Goal: Task Accomplishment & Management: Manage account settings

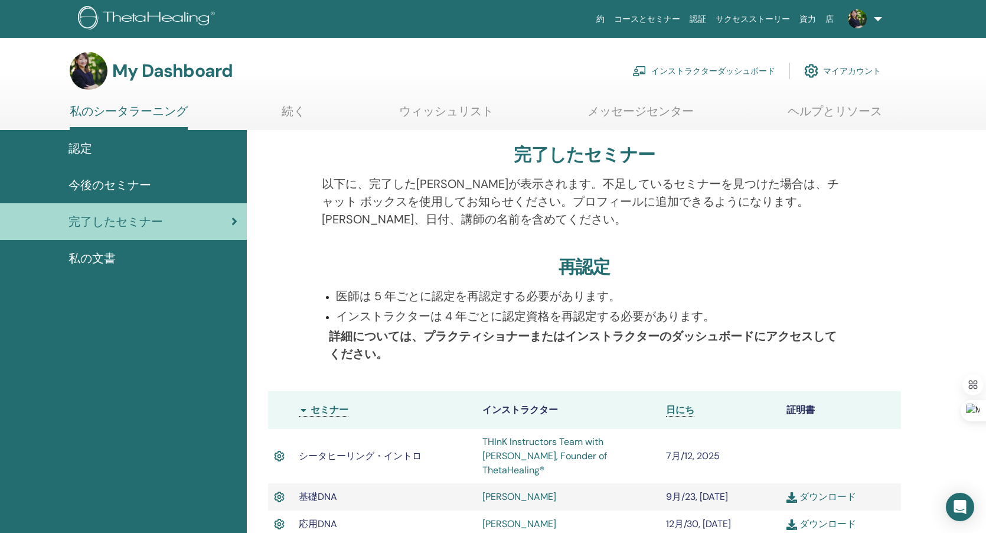
click at [745, 68] on link "インストラクターダッシュボード" at bounding box center [703, 71] width 143 height 26
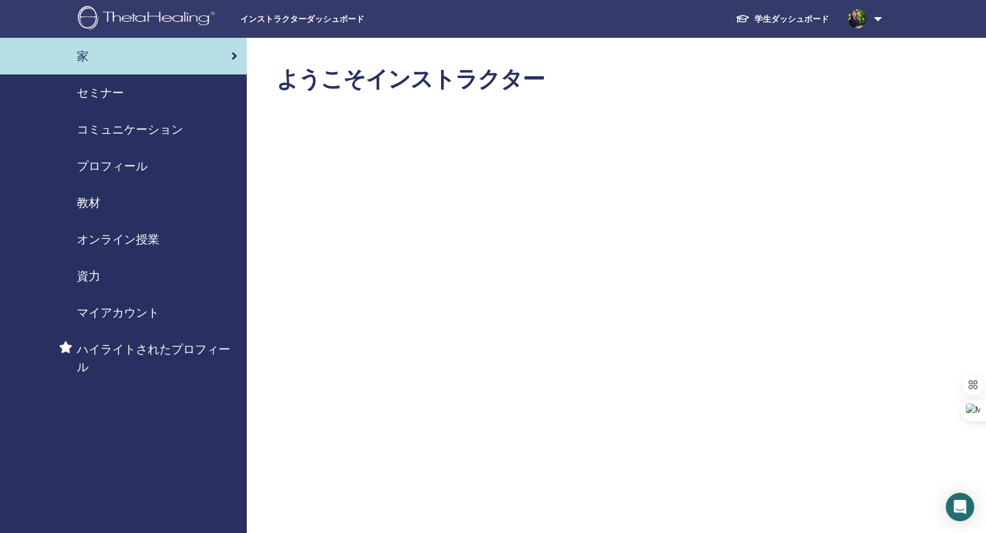
click at [124, 313] on span "マイアカウント" at bounding box center [118, 312] width 83 height 18
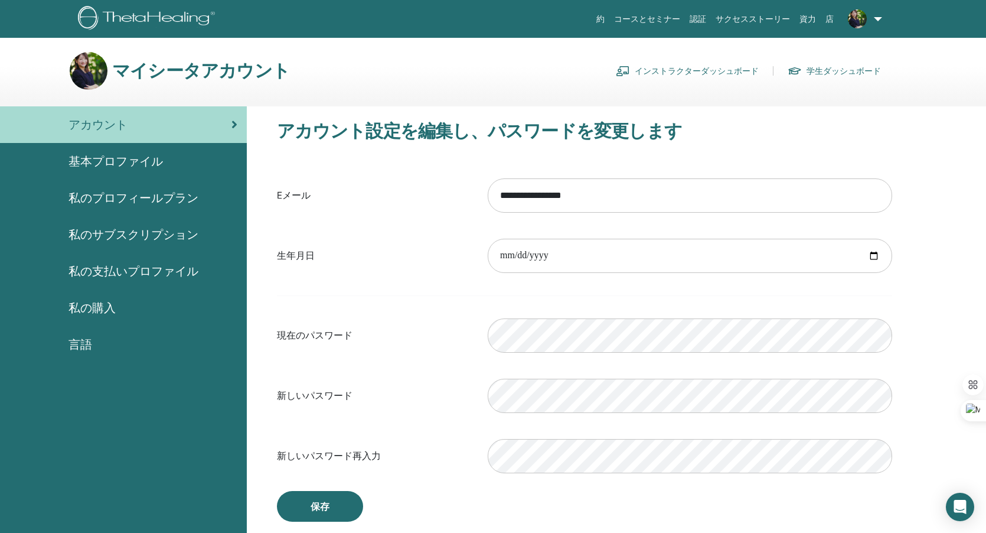
click at [107, 197] on span "私のプロフィールプラン" at bounding box center [133, 198] width 130 height 18
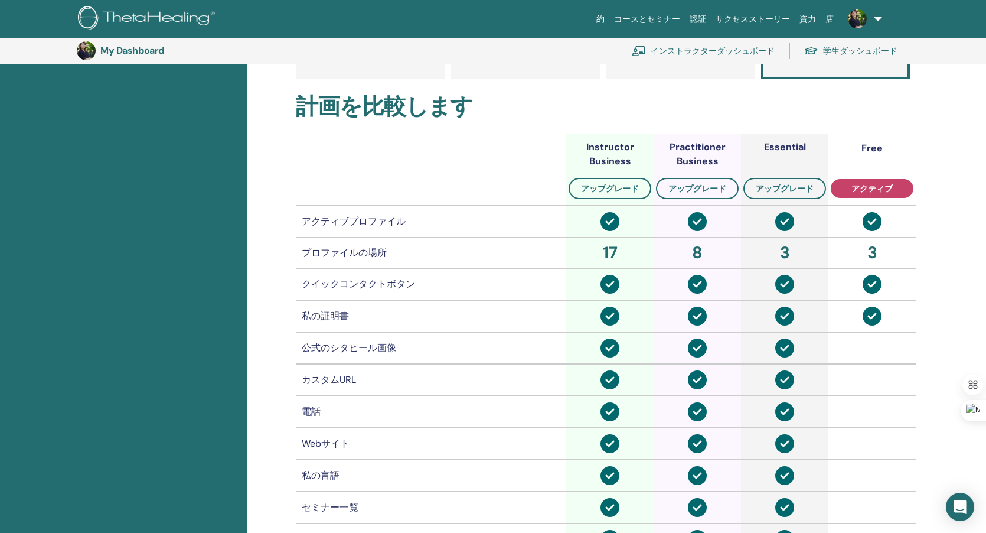
scroll to position [269, 0]
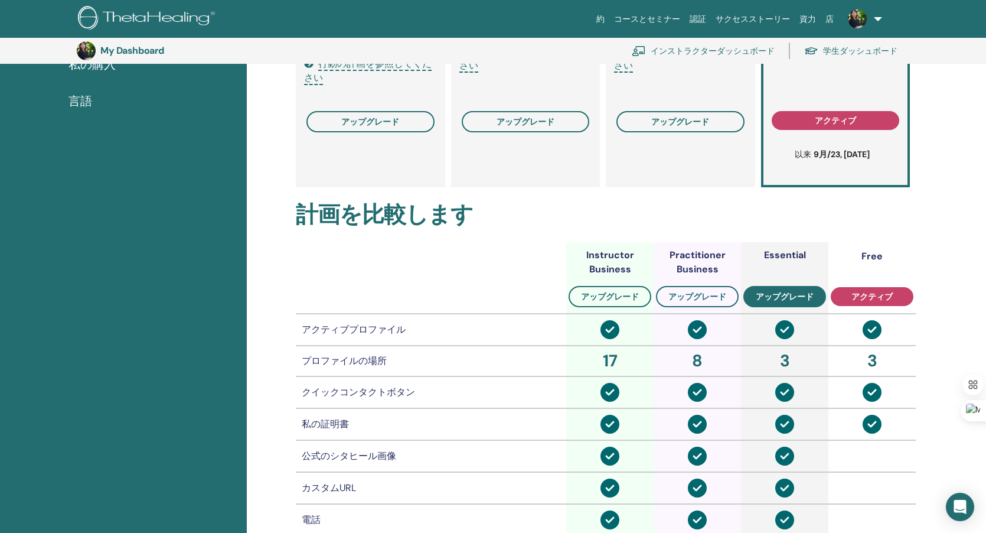
click at [778, 297] on span "アップグレード" at bounding box center [785, 296] width 58 height 9
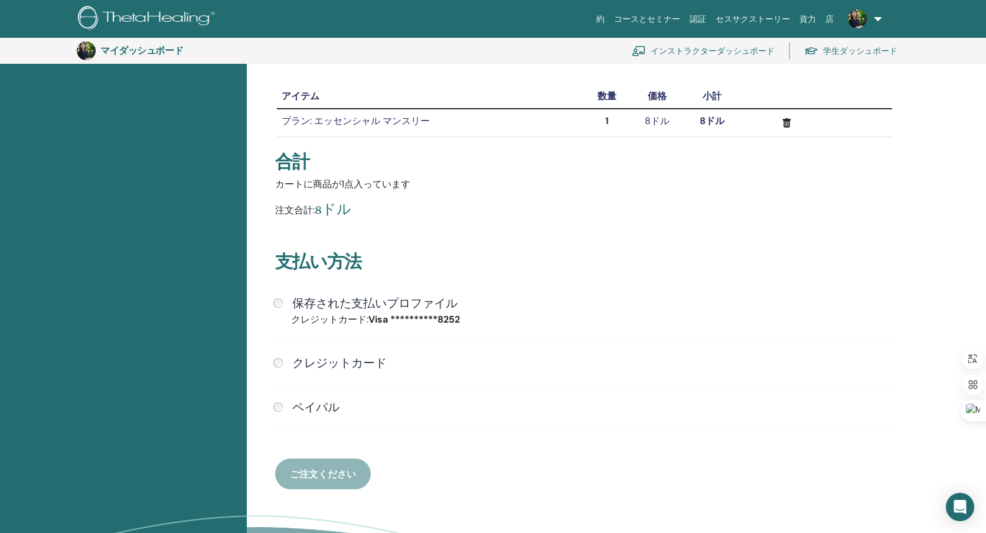
scroll to position [130, 0]
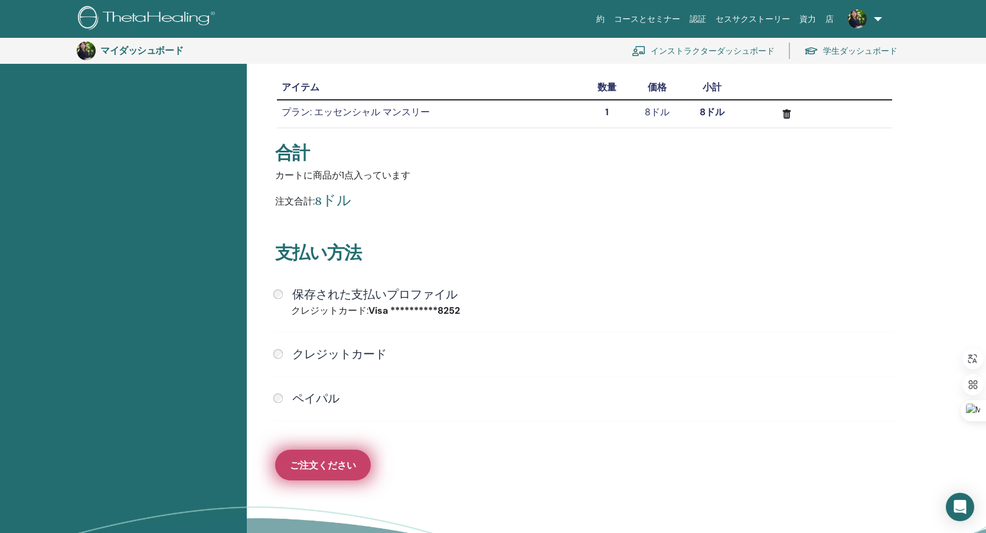
click at [325, 466] on font "ご注文ください" at bounding box center [323, 465] width 66 height 12
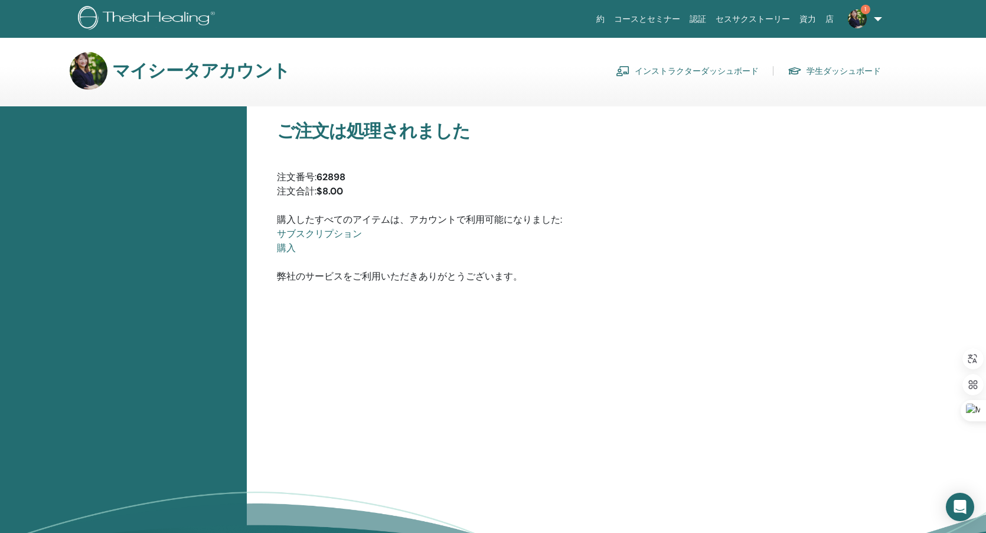
click at [684, 74] on font "インストラクターダッシュボード" at bounding box center [697, 71] width 124 height 11
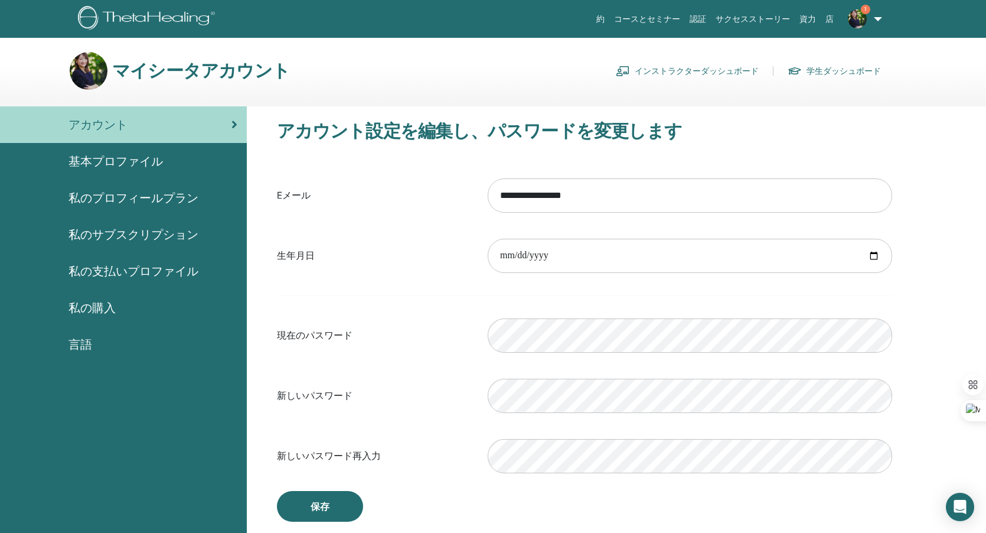
click at [125, 157] on span "基本プロファイル" at bounding box center [115, 161] width 94 height 18
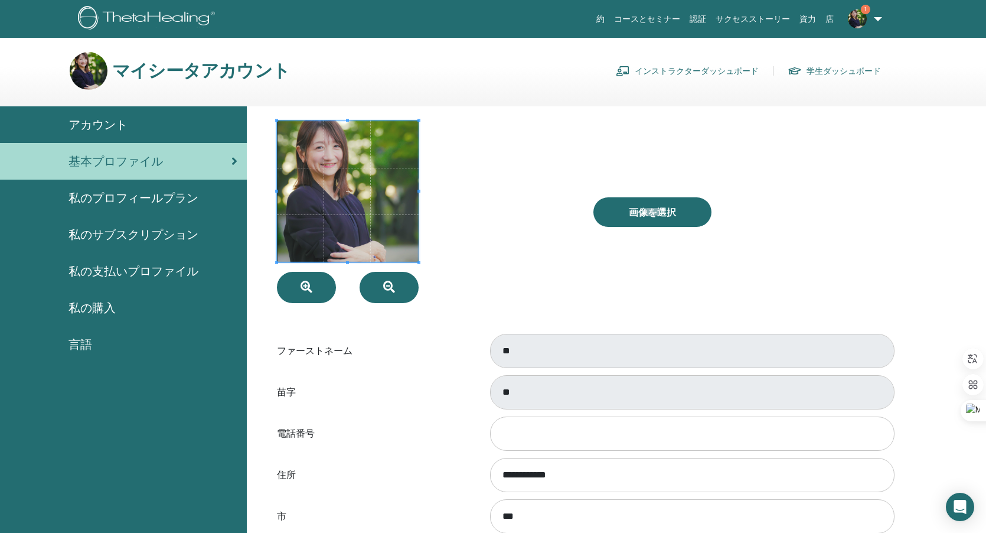
click at [151, 195] on span "私のプロフィールプラン" at bounding box center [133, 198] width 130 height 18
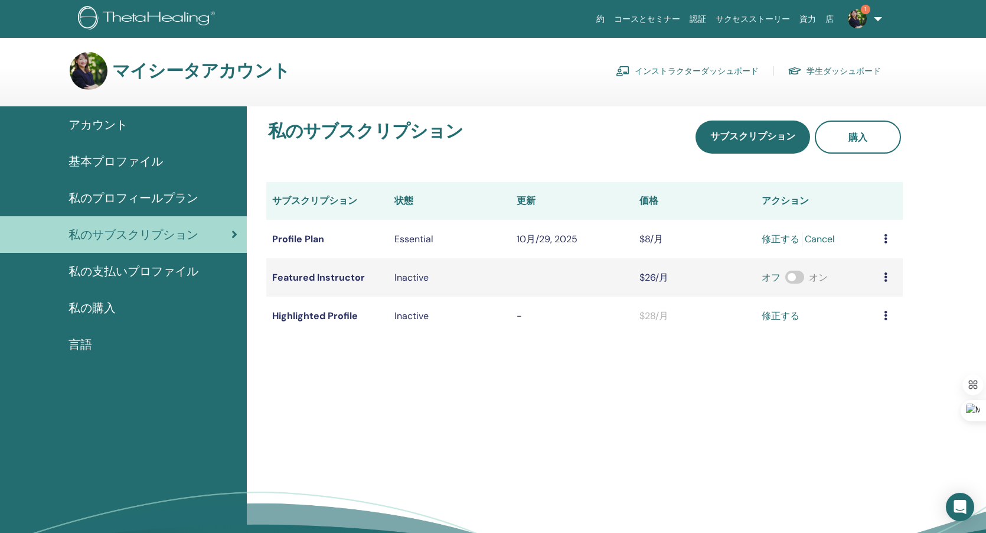
click at [139, 271] on span "私の支払いプロファイル" at bounding box center [133, 271] width 130 height 18
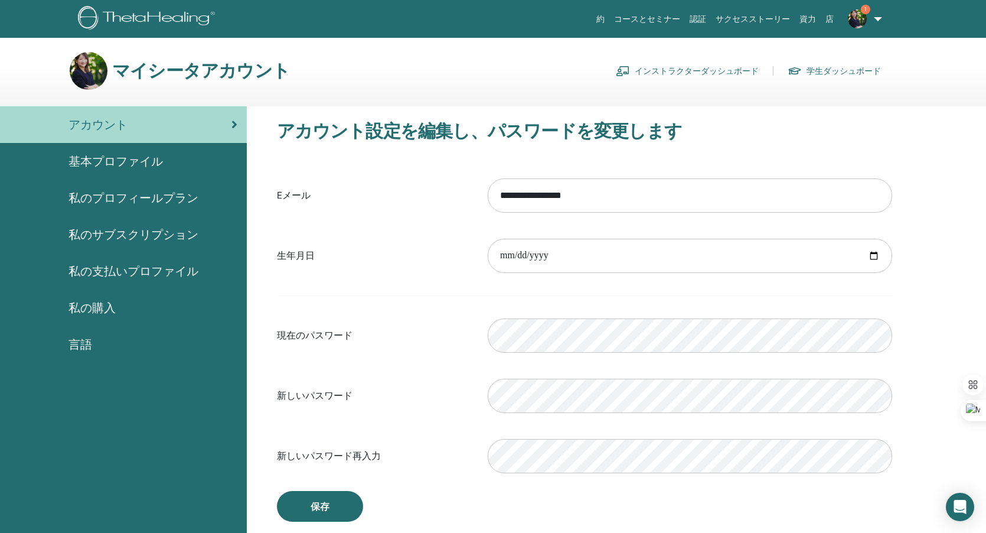
click at [740, 67] on link "インストラクターダッシュボード" at bounding box center [687, 70] width 143 height 19
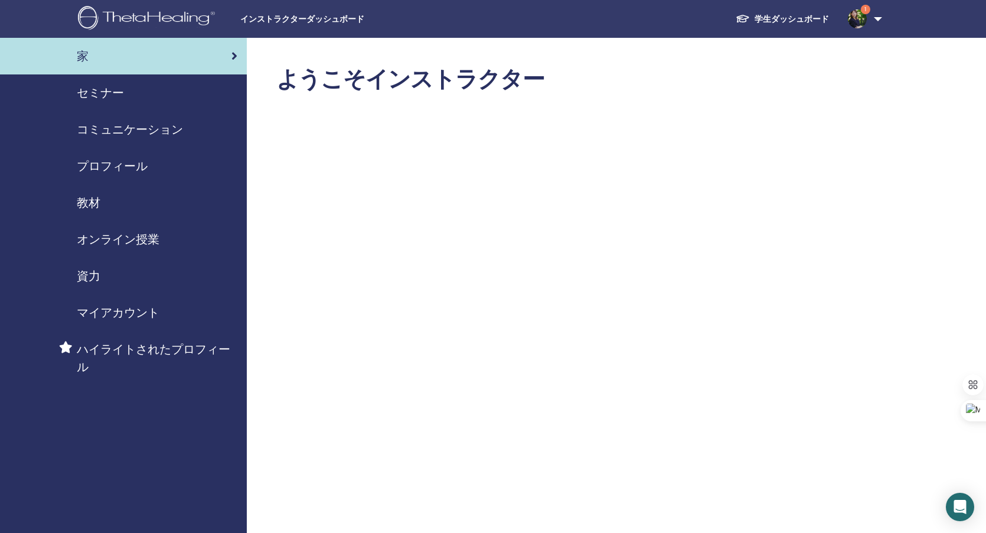
click at [860, 21] on img at bounding box center [857, 18] width 19 height 19
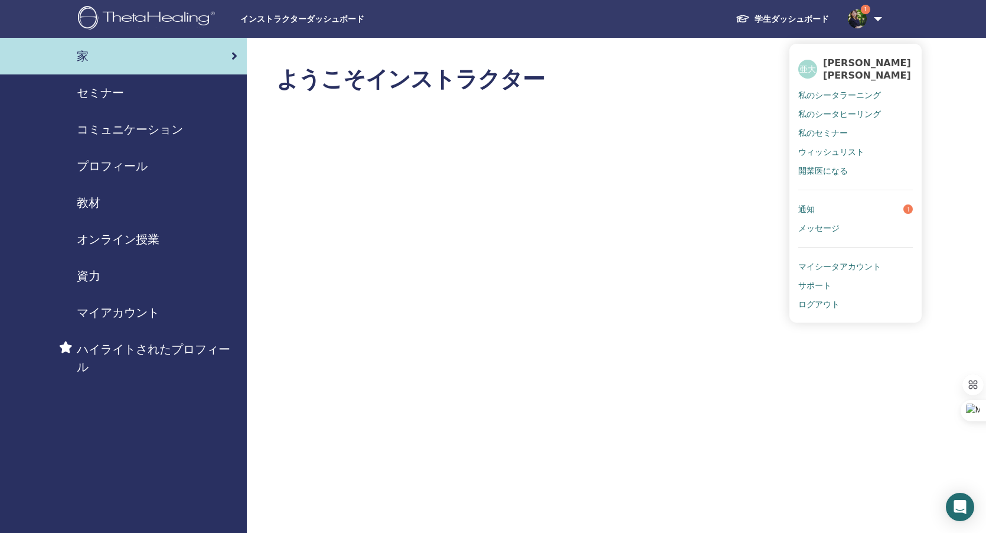
click at [829, 261] on span "マイシータアカウント" at bounding box center [839, 266] width 83 height 11
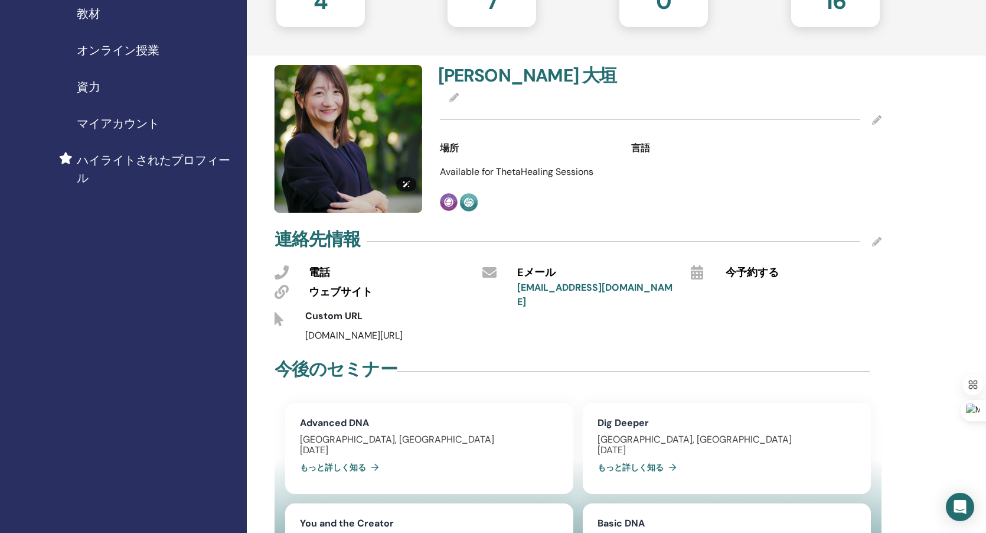
scroll to position [203, 0]
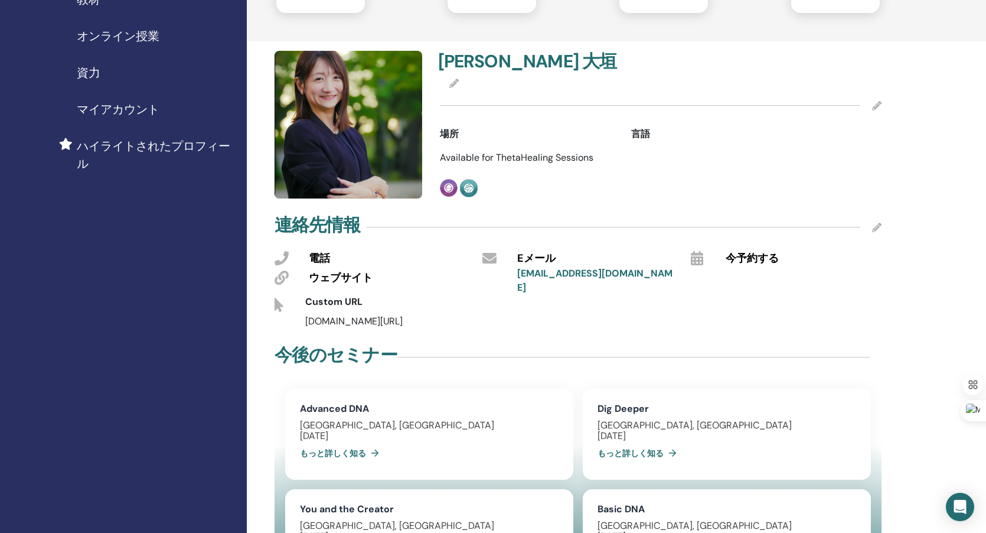
click at [877, 227] on icon at bounding box center [876, 227] width 9 height 9
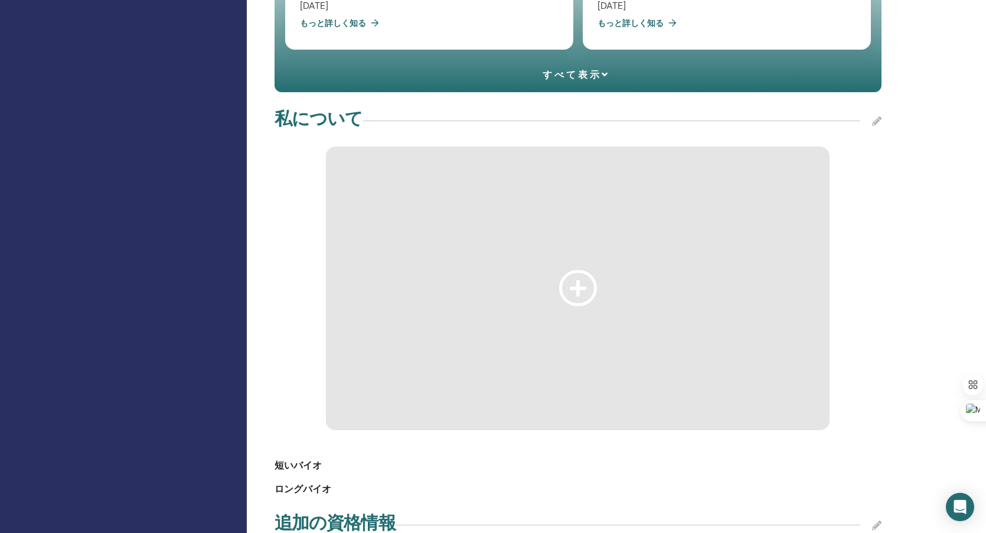
scroll to position [857, 0]
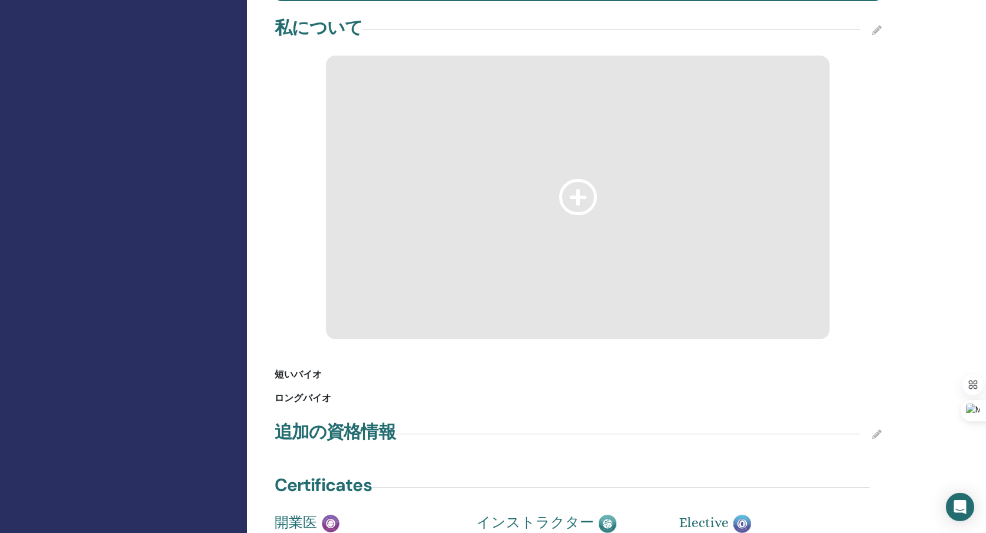
click at [580, 198] on icon at bounding box center [578, 197] width 38 height 36
click at [874, 31] on icon at bounding box center [876, 29] width 9 height 9
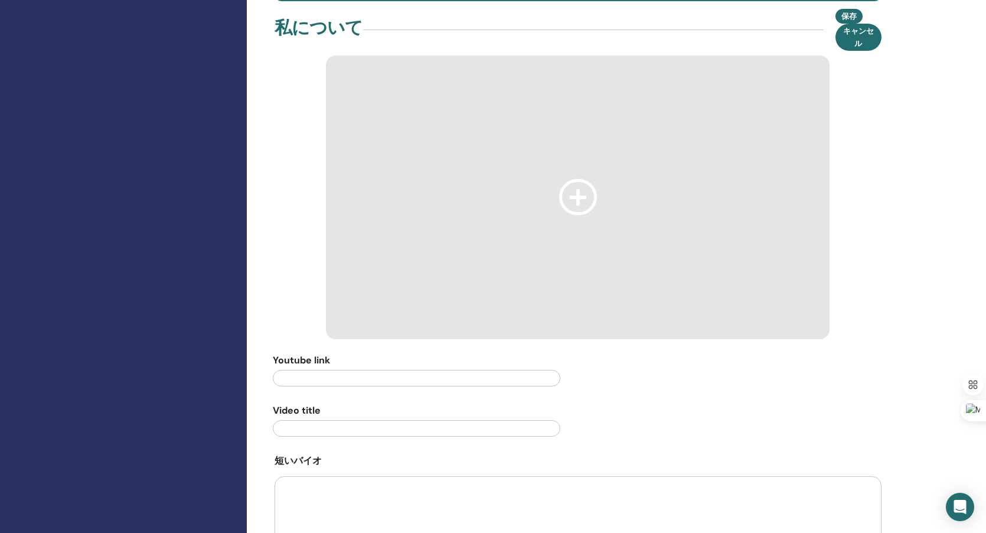
scroll to position [907, 0]
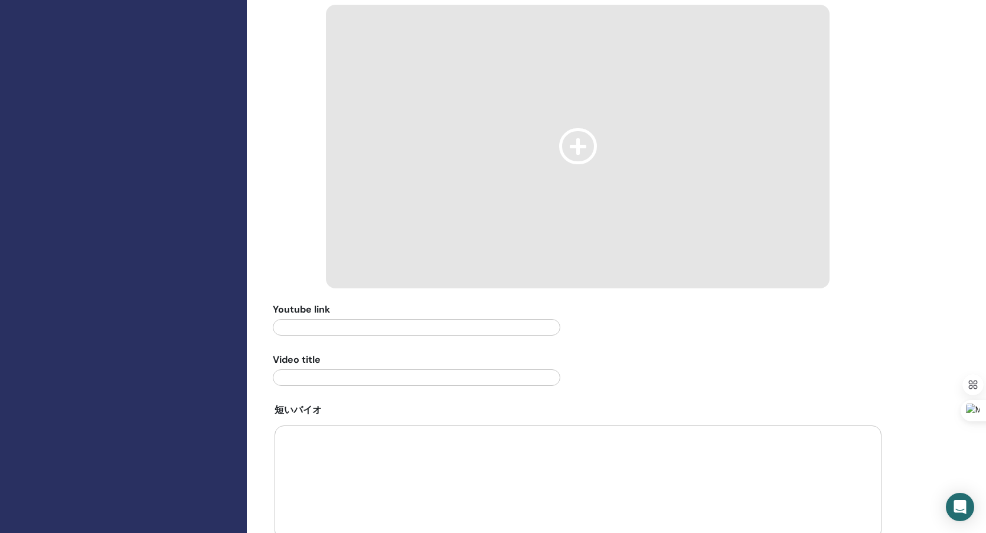
click at [372, 327] on input "text" at bounding box center [417, 327] width 288 height 17
paste input "**********"
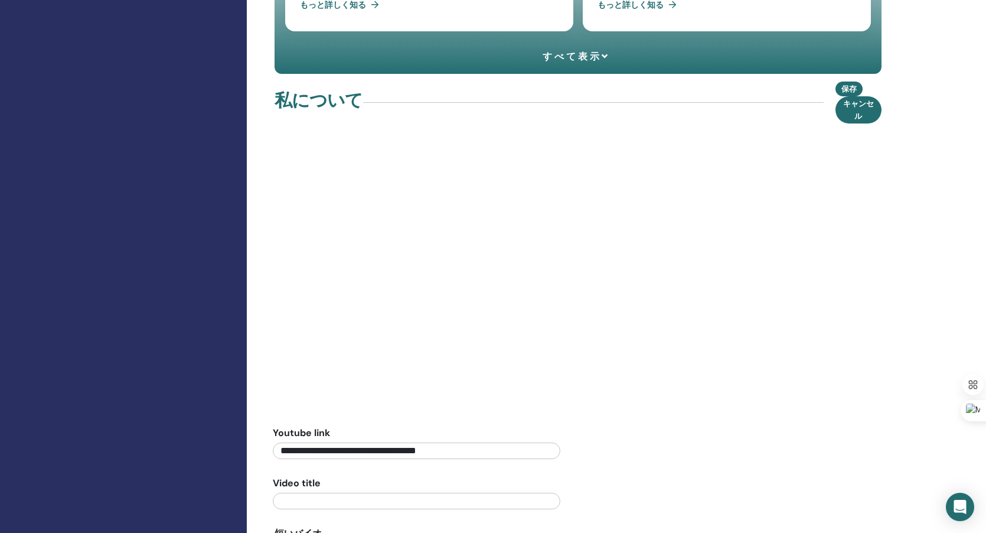
scroll to position [802, 0]
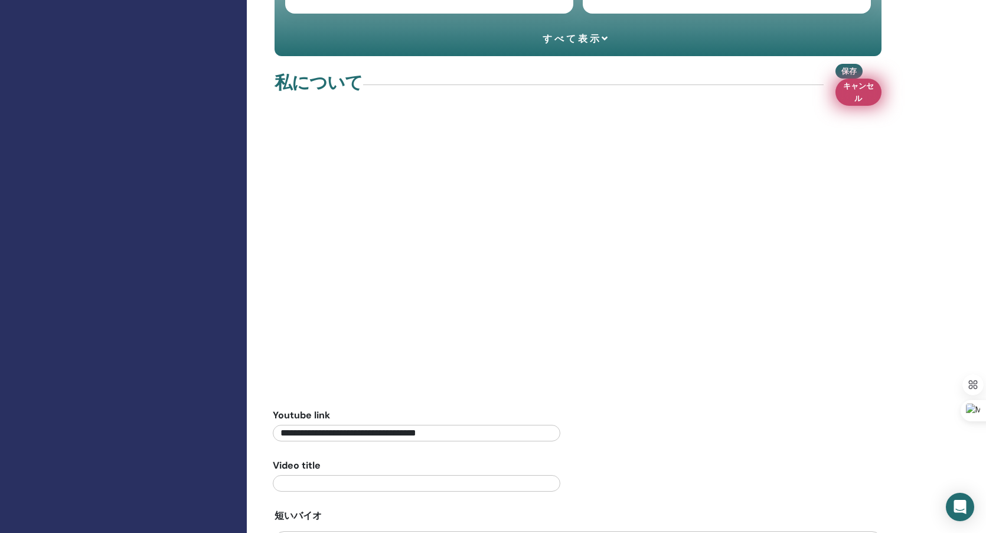
type input "**********"
click at [855, 93] on span "キャンセル" at bounding box center [858, 92] width 34 height 25
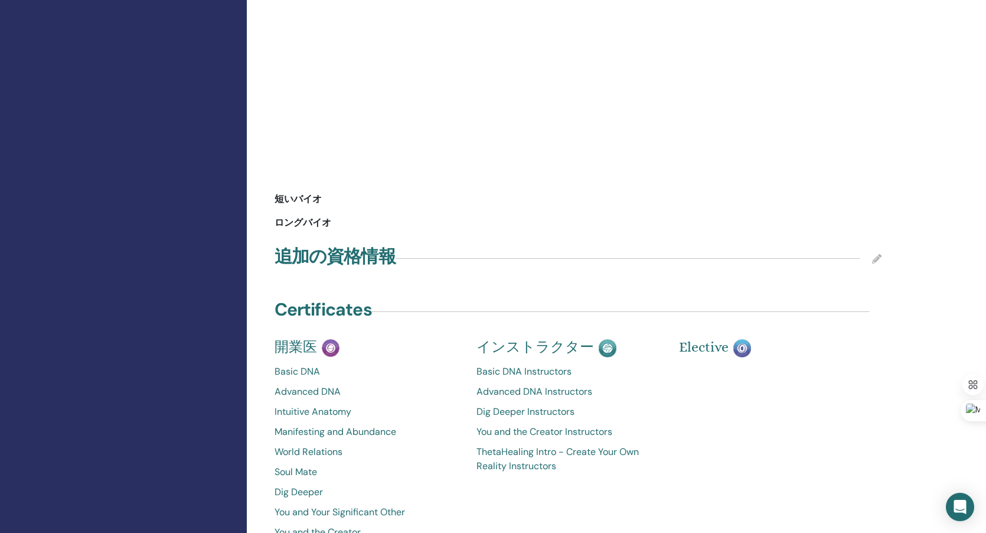
scroll to position [1065, 0]
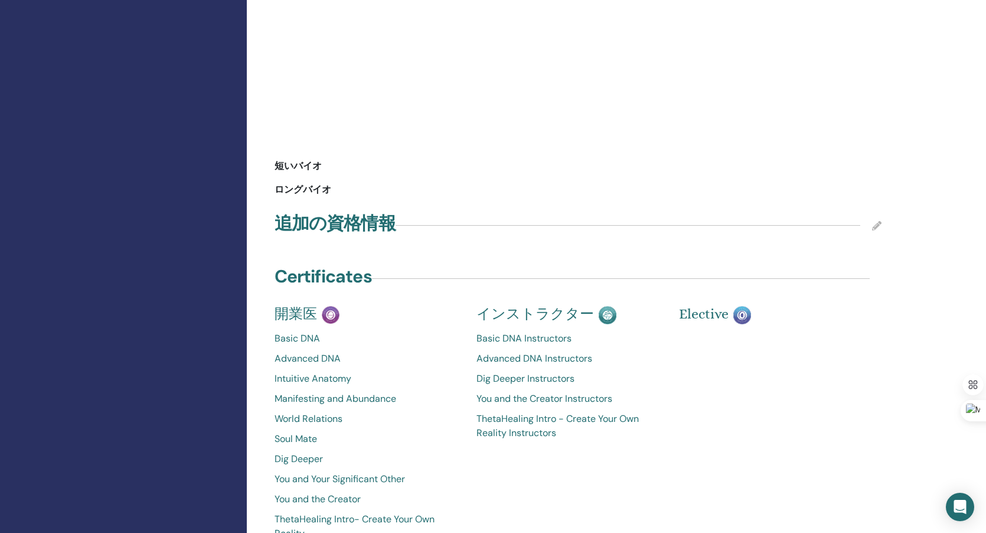
click at [874, 224] on icon at bounding box center [876, 225] width 9 height 9
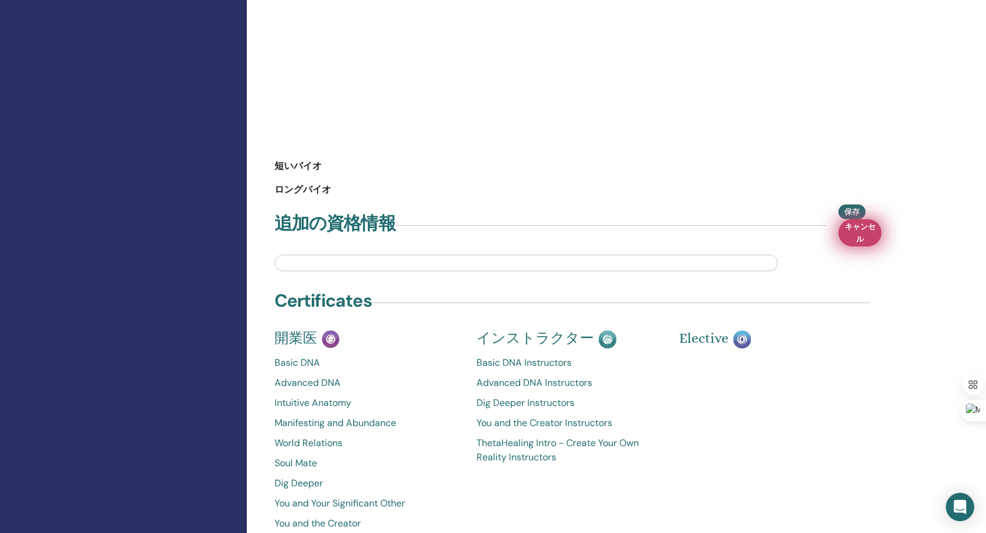
click at [863, 231] on span "キャンセル" at bounding box center [859, 232] width 31 height 25
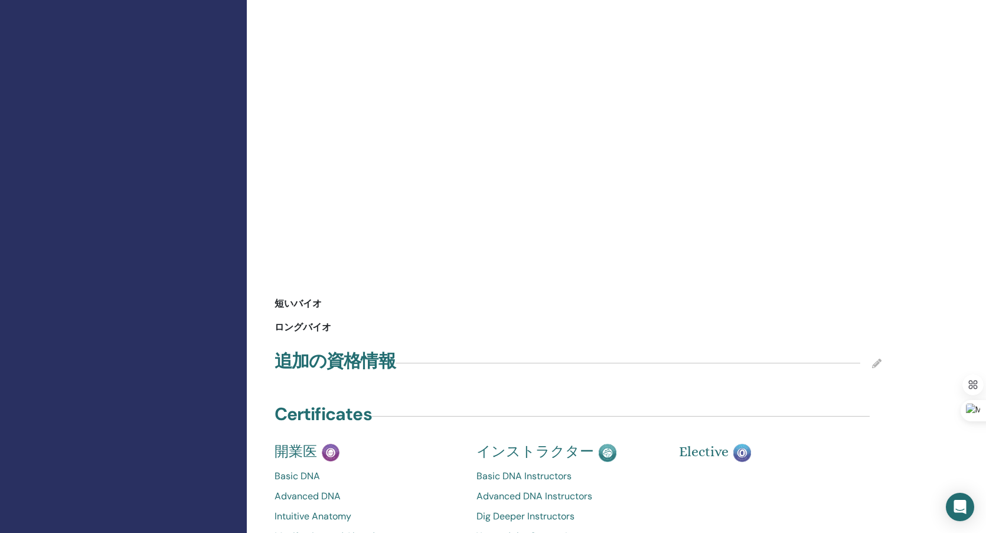
scroll to position [798, 0]
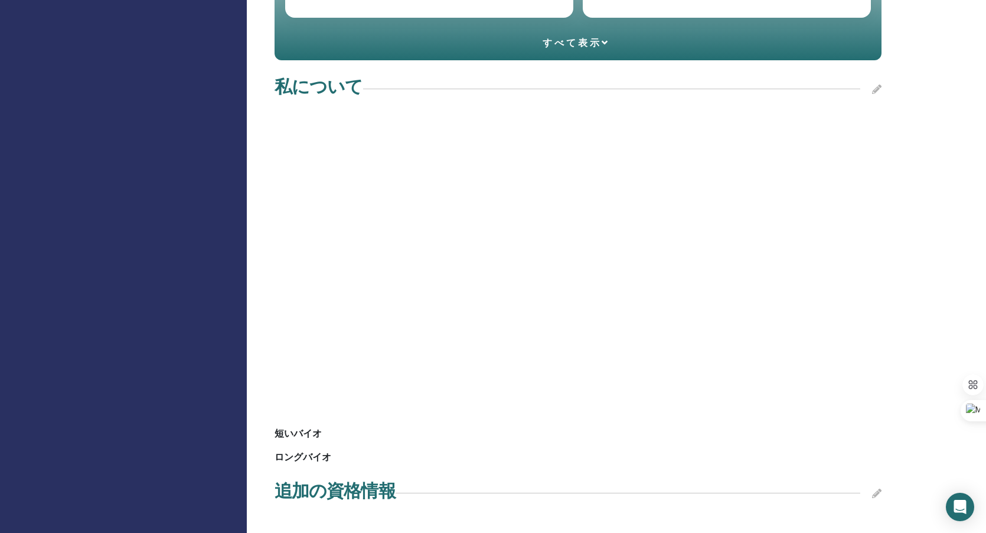
click at [876, 87] on icon at bounding box center [876, 88] width 9 height 9
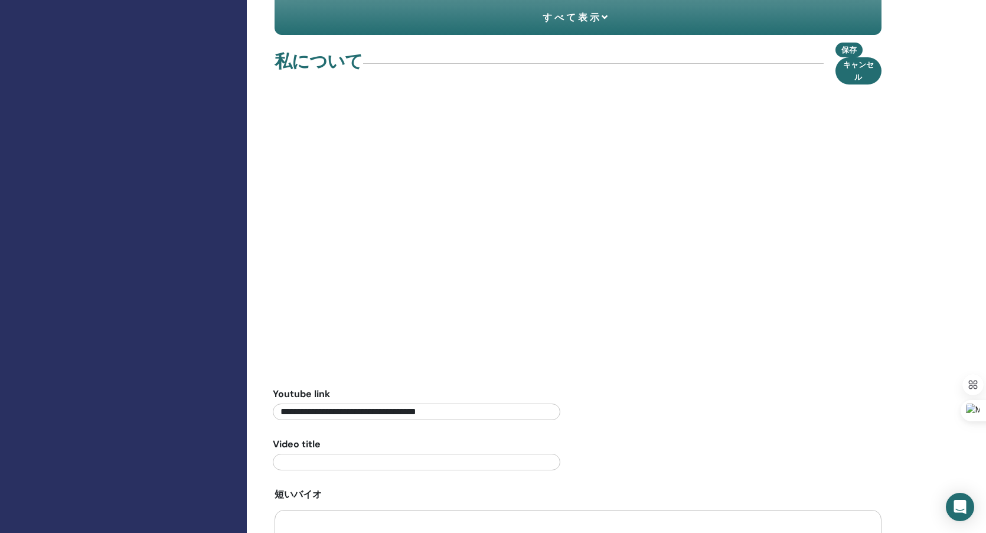
scroll to position [859, 0]
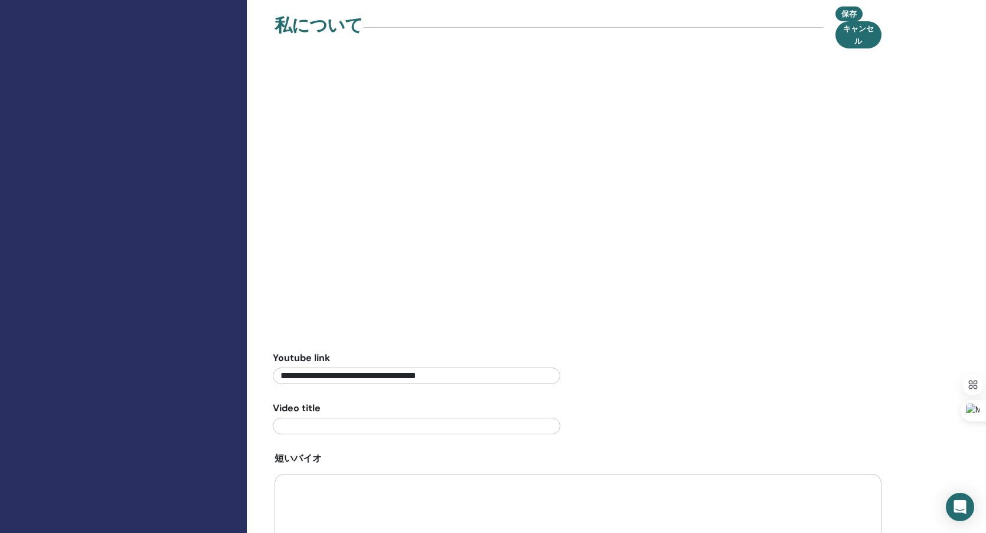
click at [485, 375] on input "**********" at bounding box center [417, 375] width 288 height 17
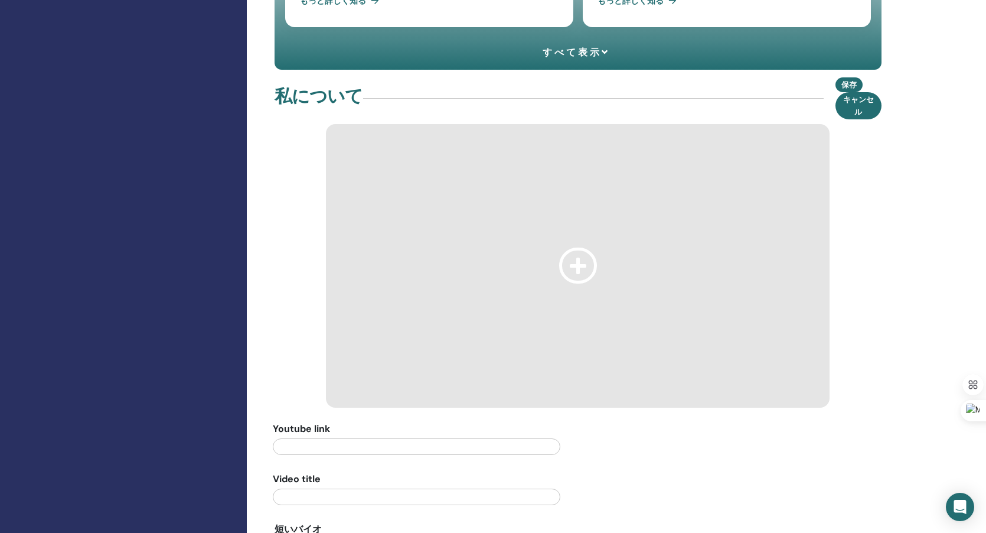
scroll to position [761, 0]
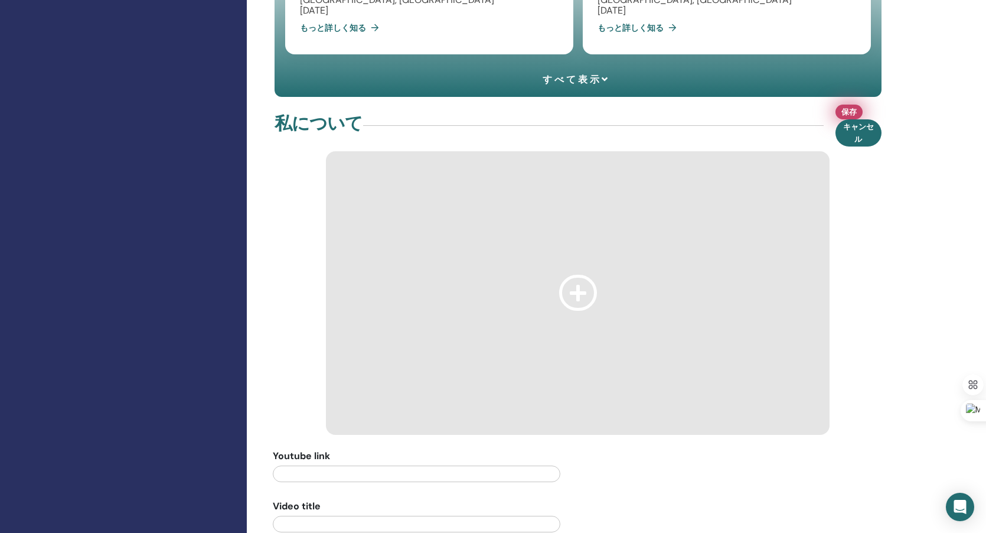
click at [845, 114] on span "保存" at bounding box center [848, 112] width 15 height 12
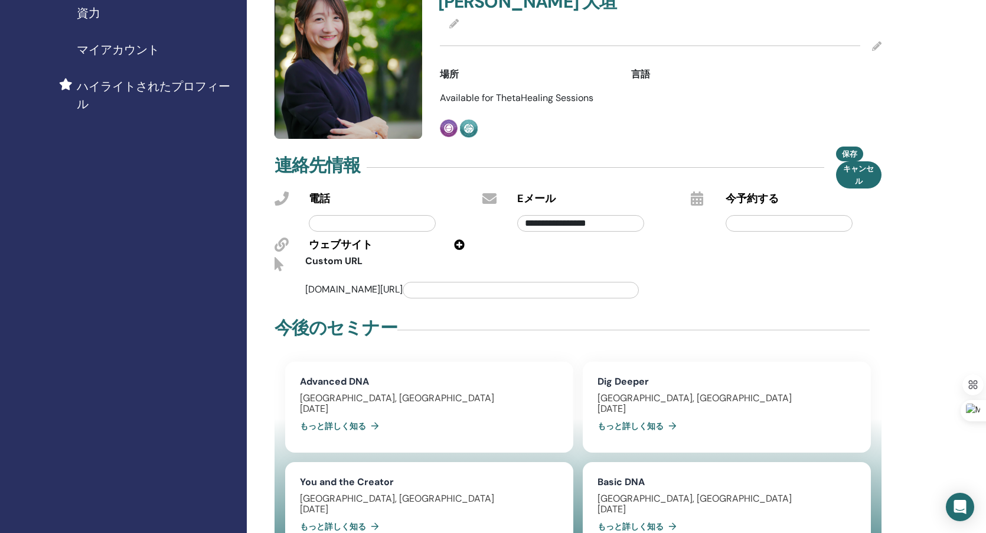
scroll to position [201, 0]
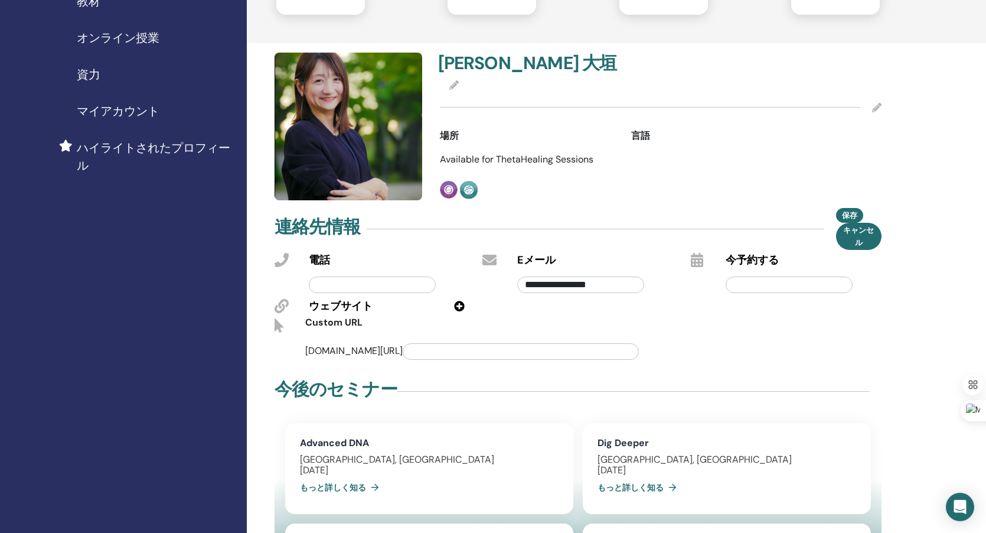
click at [462, 306] on icon at bounding box center [459, 306] width 11 height 11
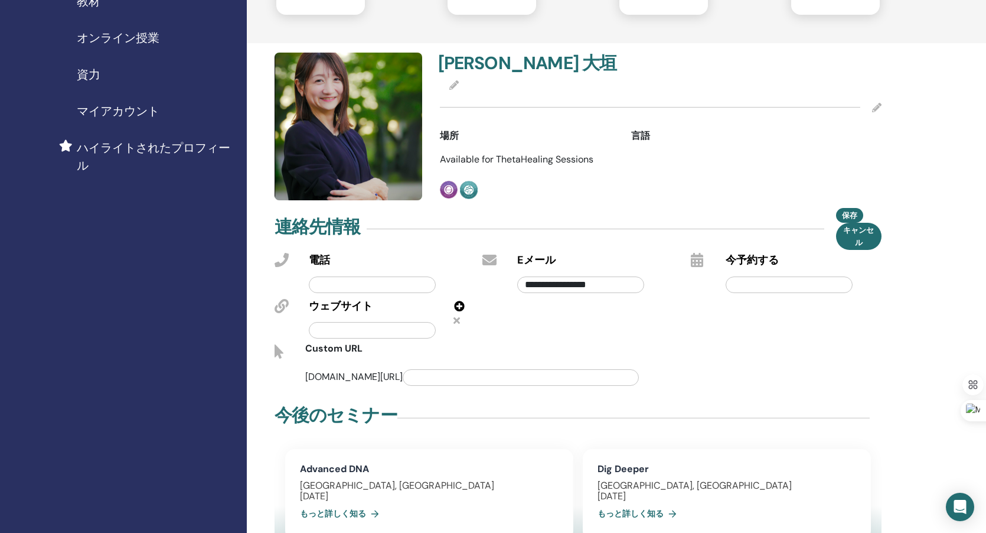
click at [346, 329] on input "text" at bounding box center [372, 330] width 127 height 17
paste input "**********"
type input "**********"
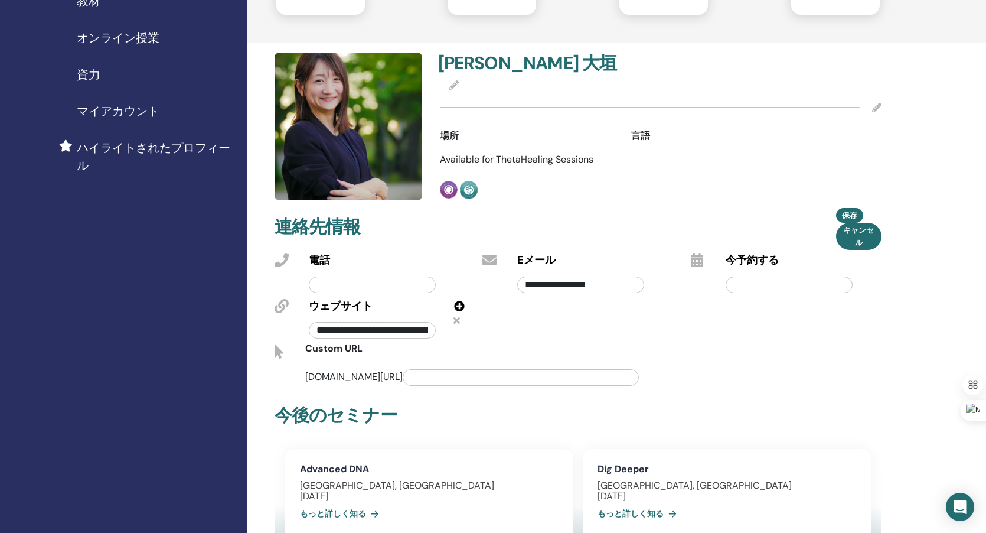
click at [462, 305] on icon at bounding box center [459, 306] width 11 height 11
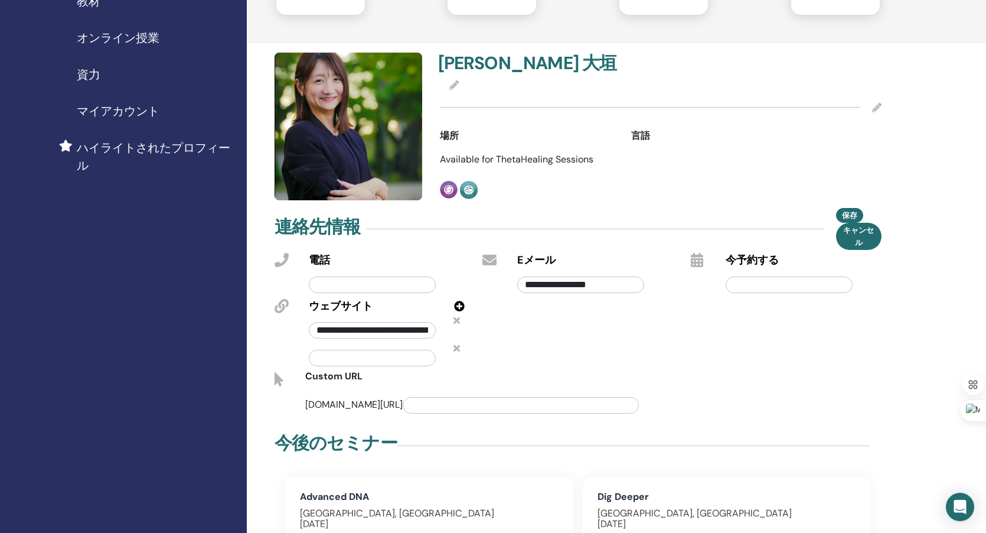
click at [367, 361] on input "text" at bounding box center [372, 358] width 127 height 17
paste input "**********"
type input "**********"
click at [457, 307] on icon at bounding box center [459, 306] width 11 height 11
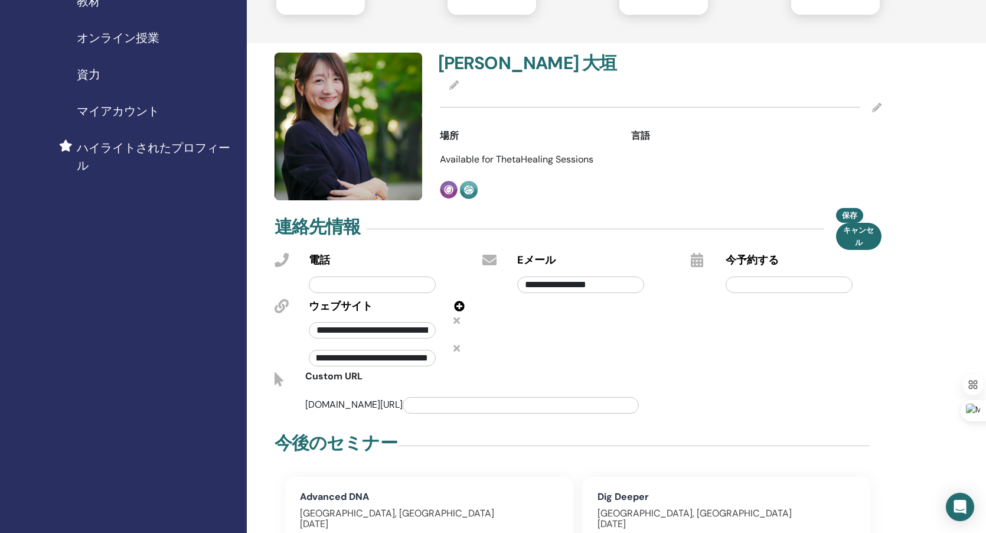
scroll to position [0, 0]
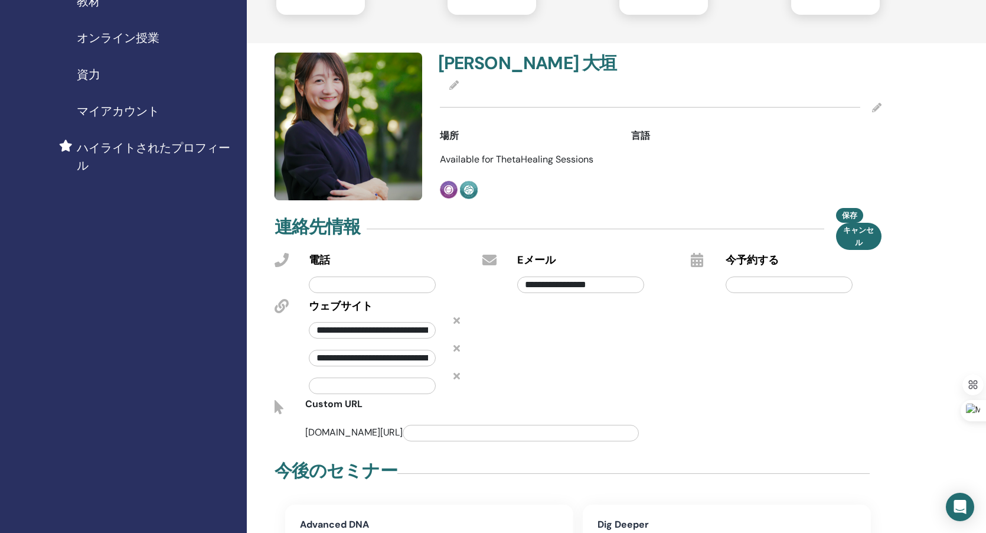
click at [357, 387] on input "text" at bounding box center [372, 385] width 127 height 17
paste input "**********"
type input "**********"
click at [848, 214] on span "保存" at bounding box center [849, 215] width 15 height 12
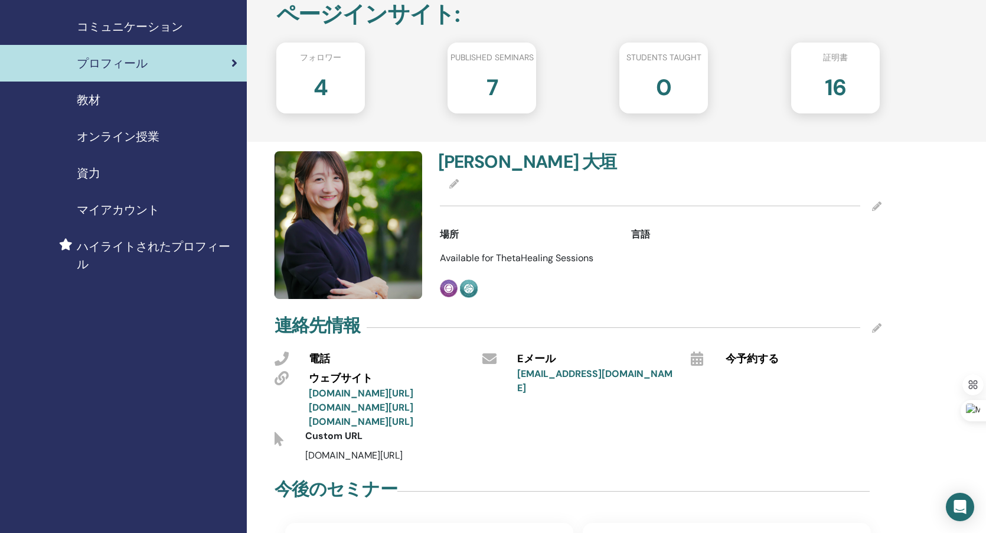
scroll to position [89, 0]
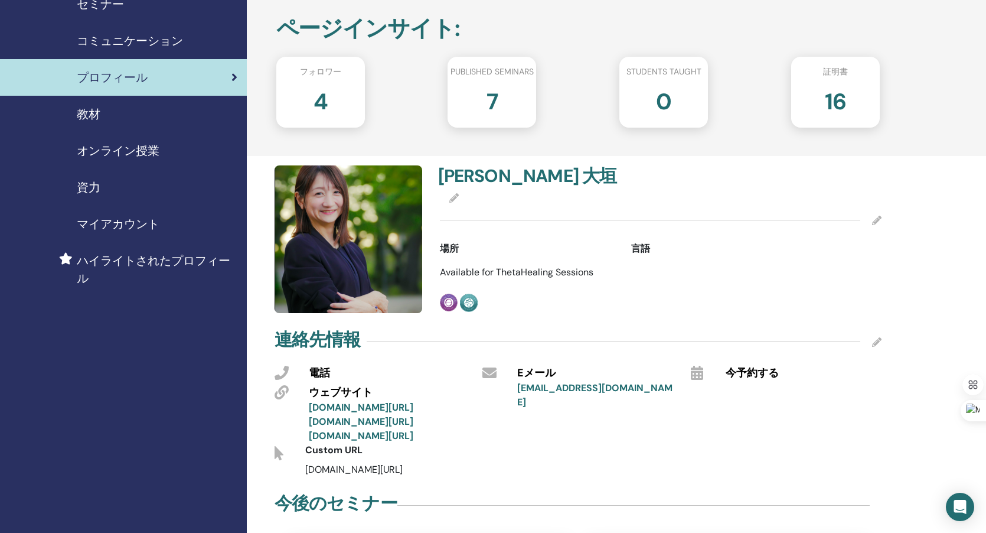
click at [877, 341] on icon at bounding box center [876, 341] width 9 height 9
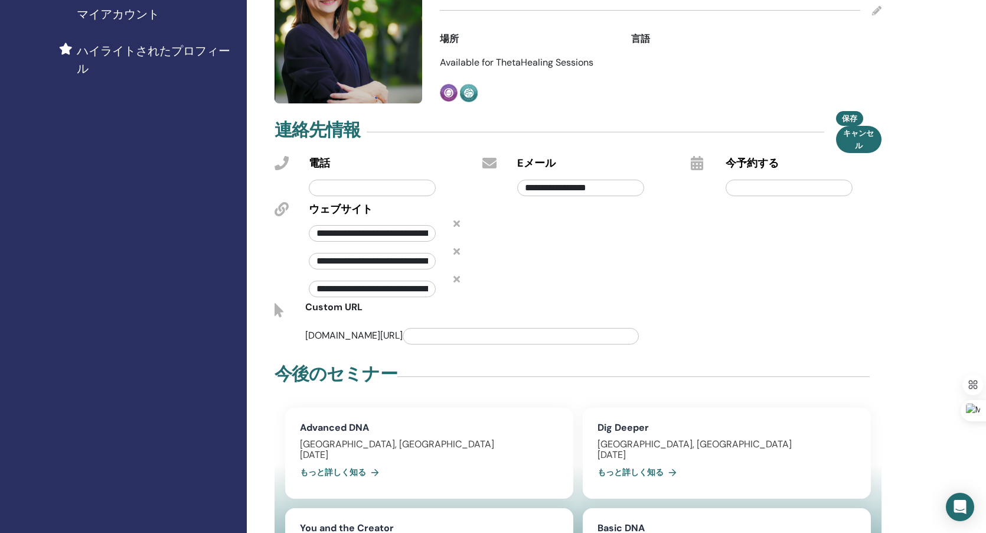
scroll to position [263, 0]
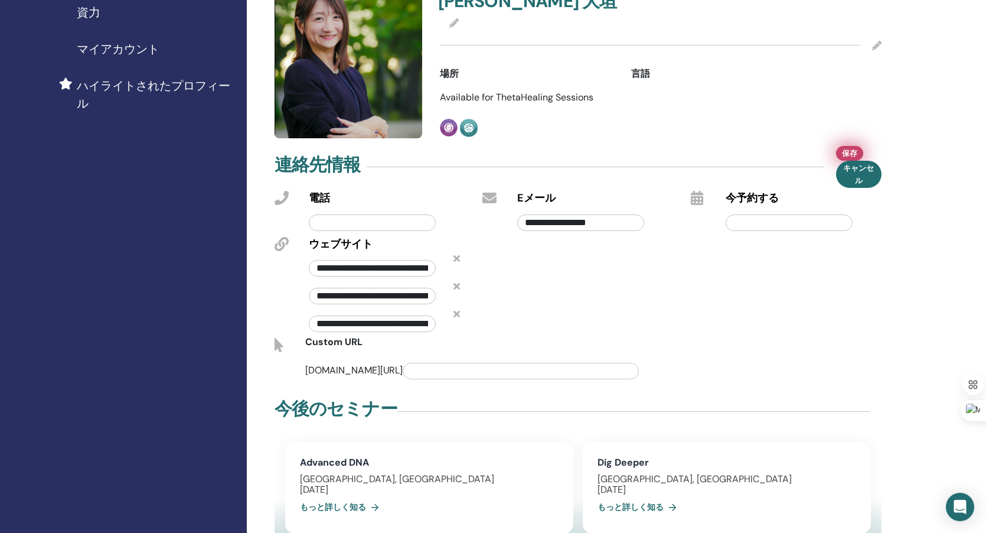
click at [853, 151] on span "保存" at bounding box center [849, 153] width 15 height 12
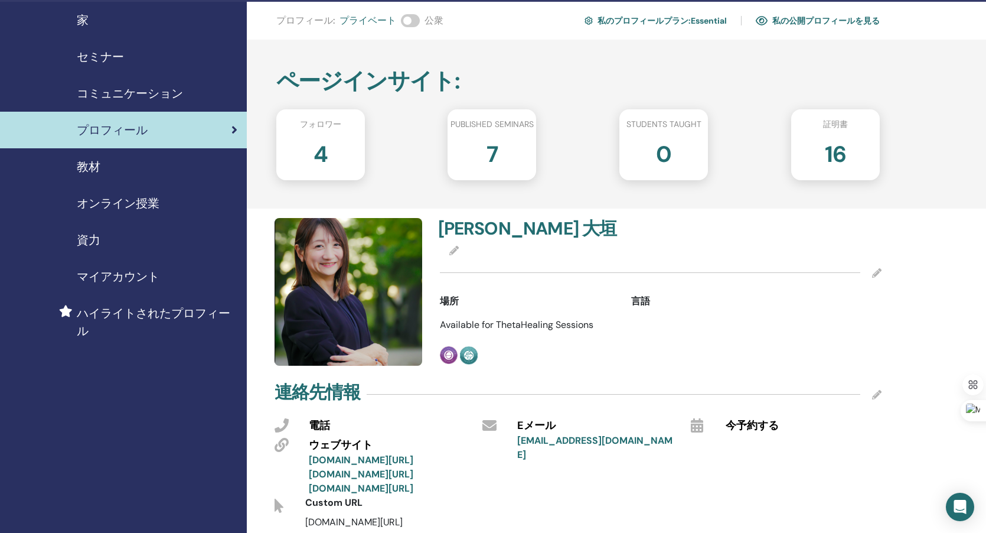
scroll to position [0, 0]
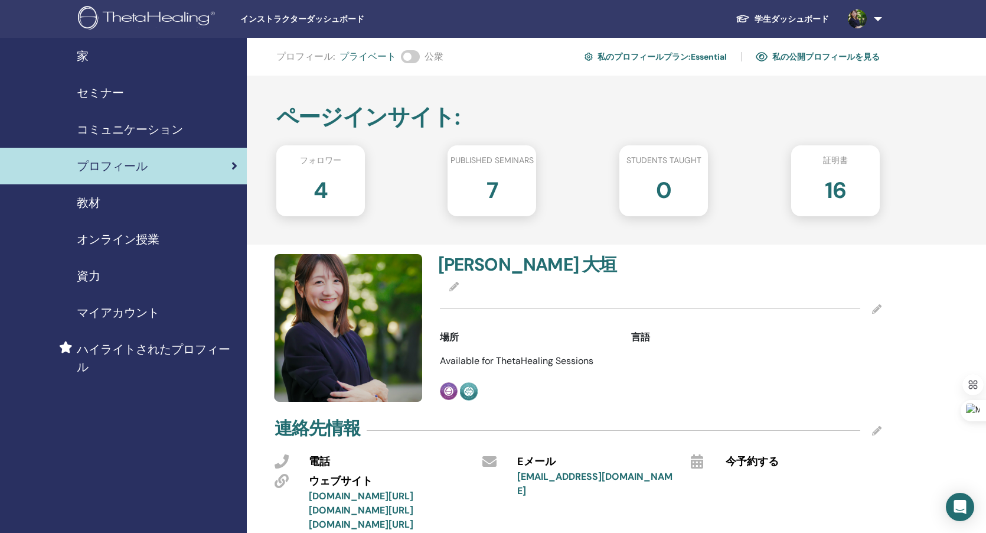
click at [877, 309] on icon at bounding box center [876, 308] width 9 height 9
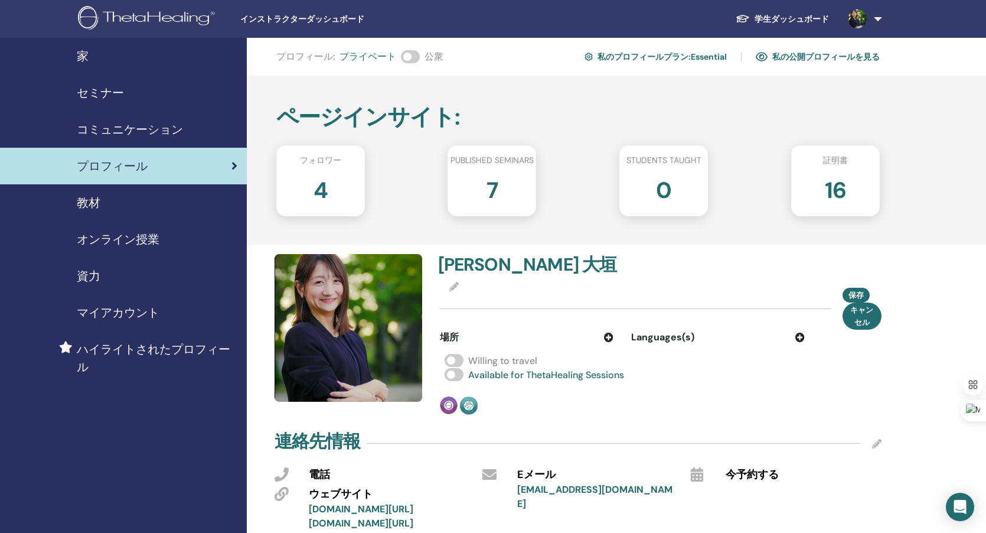
click at [799, 337] on icon at bounding box center [799, 336] width 9 height 9
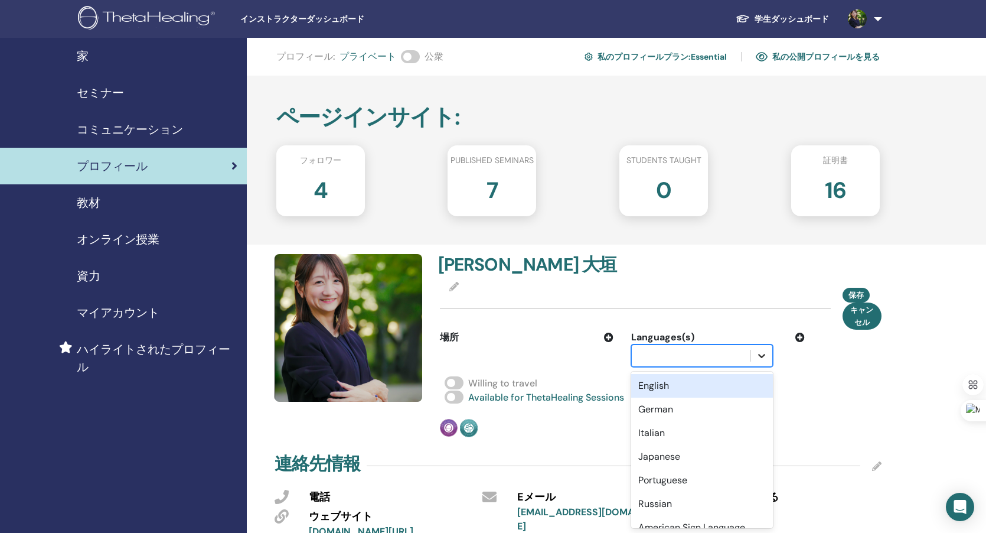
click at [763, 354] on icon at bounding box center [761, 356] width 7 height 4
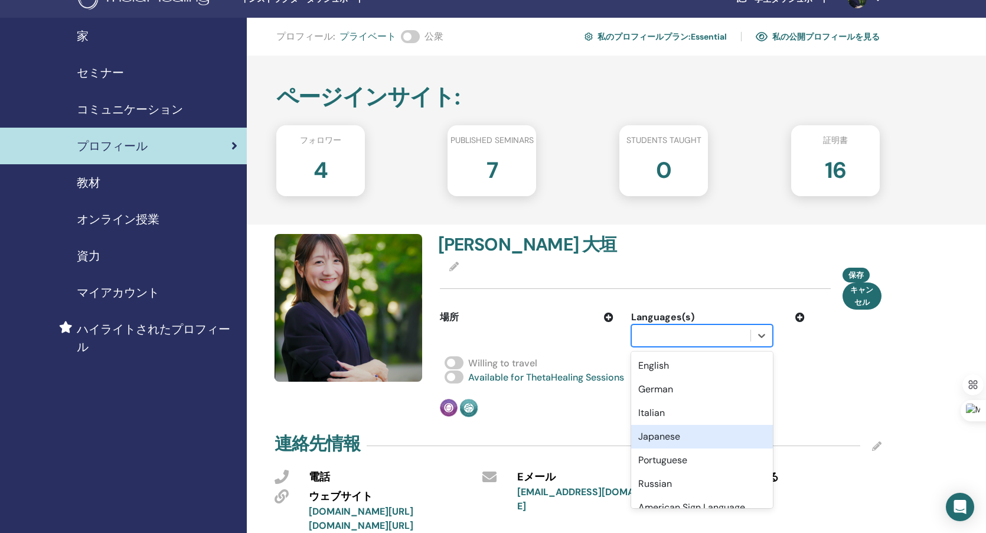
click at [721, 432] on div "Japanese" at bounding box center [702, 436] width 142 height 24
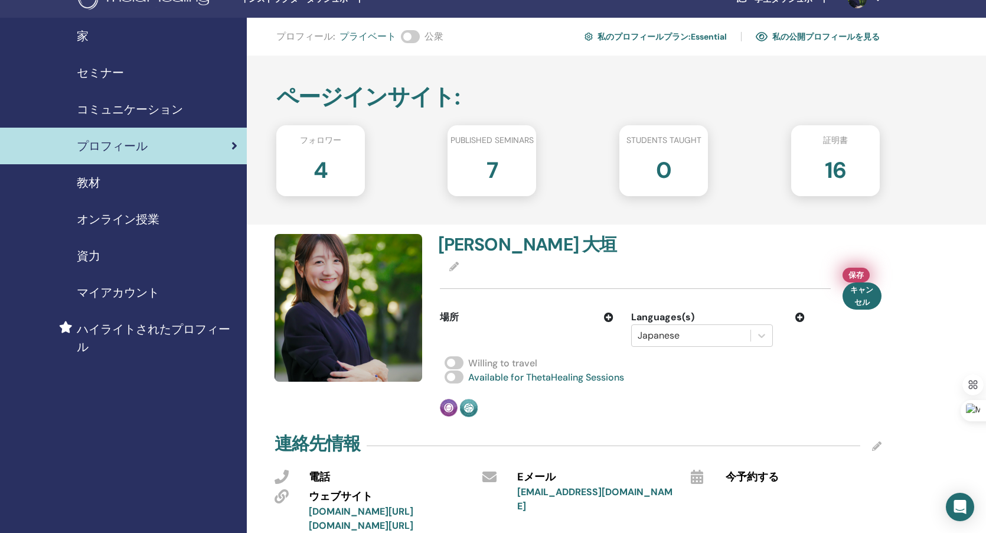
click at [849, 275] on span "保存" at bounding box center [855, 275] width 15 height 12
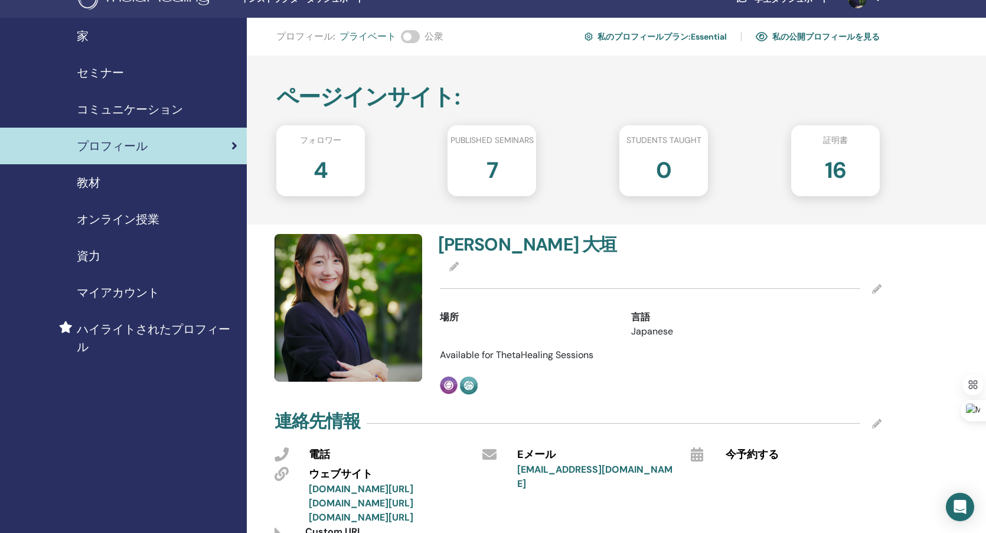
click at [828, 35] on link "私の公開プロフィールを見る" at bounding box center [818, 36] width 124 height 19
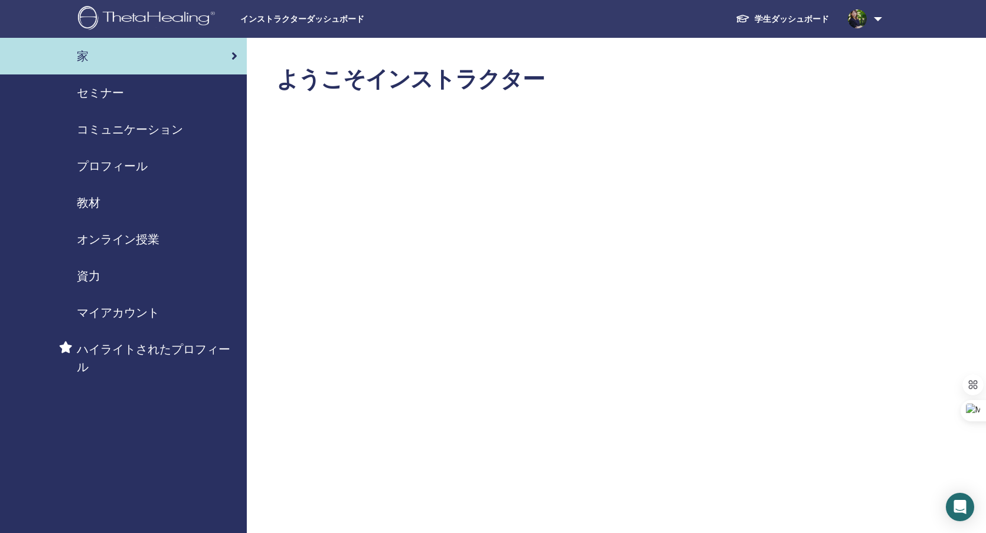
click at [117, 162] on span "プロフィール" at bounding box center [112, 166] width 71 height 18
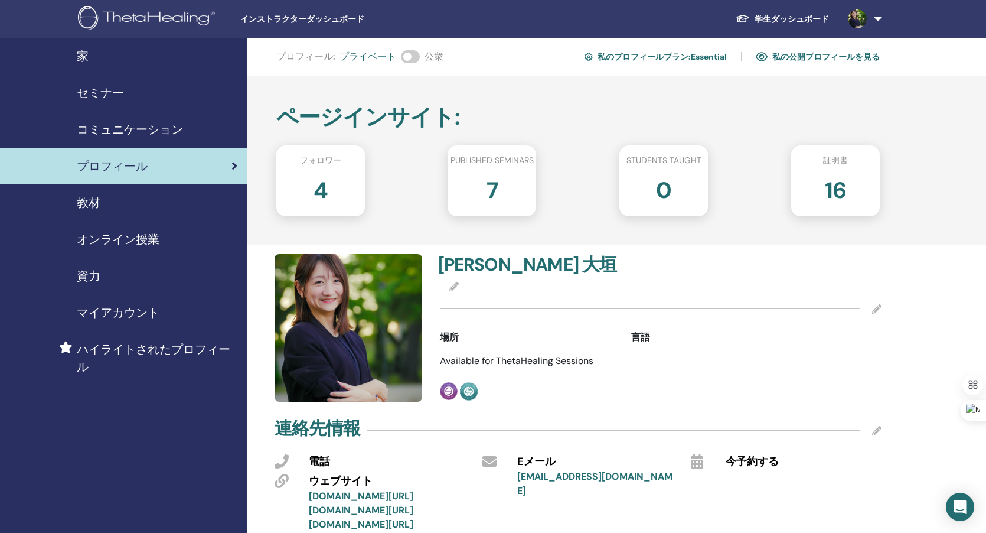
click at [458, 283] on icon at bounding box center [453, 286] width 9 height 9
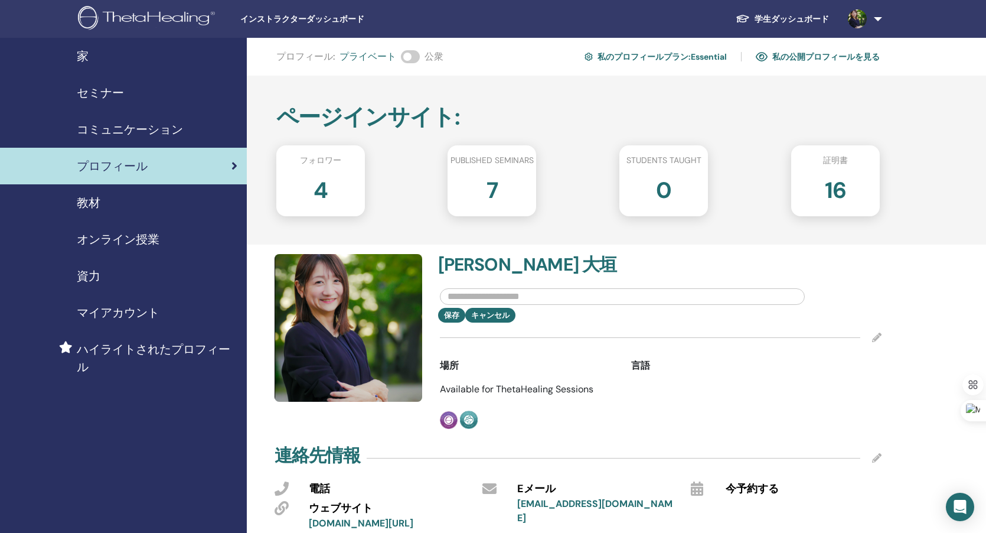
click at [876, 339] on icon at bounding box center [876, 336] width 9 height 9
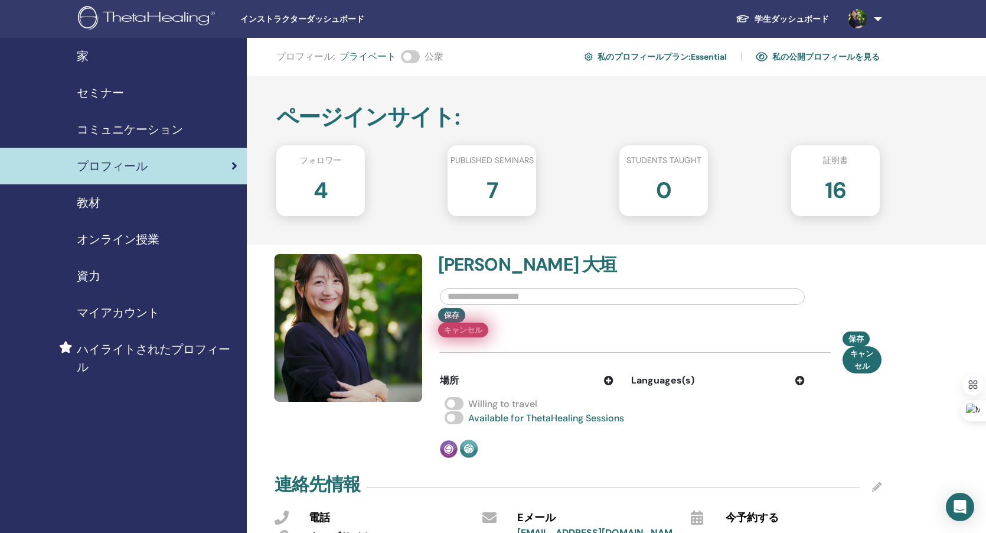
click at [504, 313] on div "保存 キャンセル" at bounding box center [661, 323] width 460 height 30
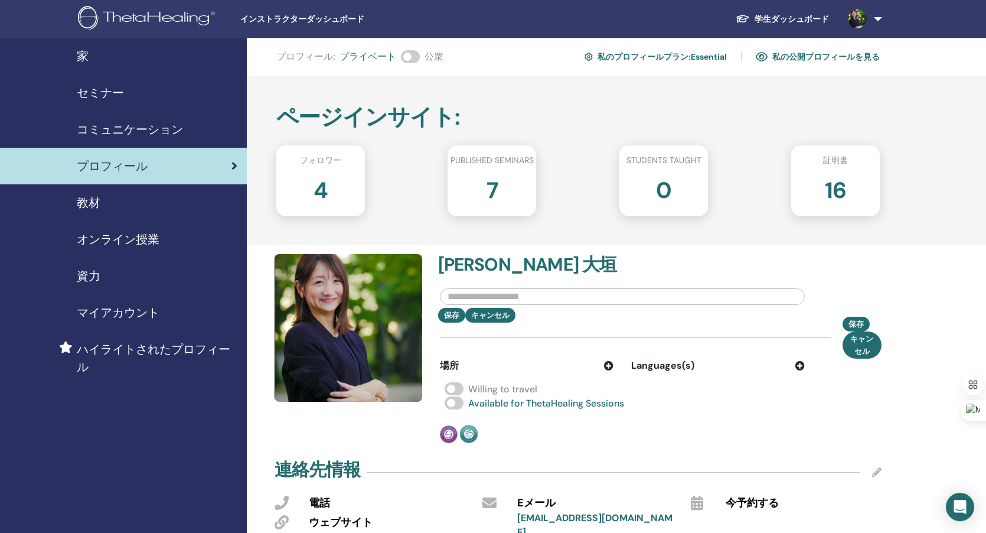
click at [485, 315] on div "保存 キャンセル" at bounding box center [661, 315] width 460 height 15
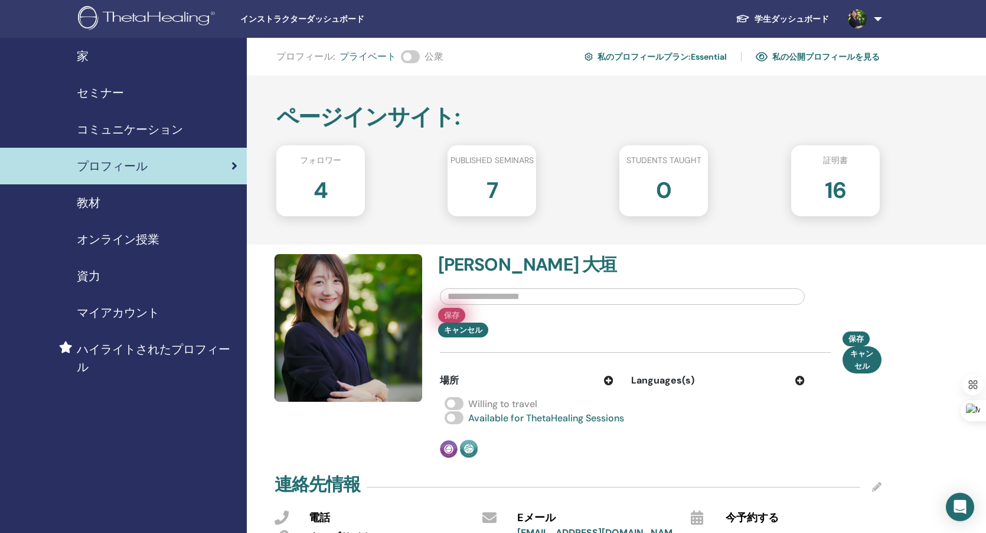
click at [450, 315] on button "保存" at bounding box center [451, 315] width 27 height 15
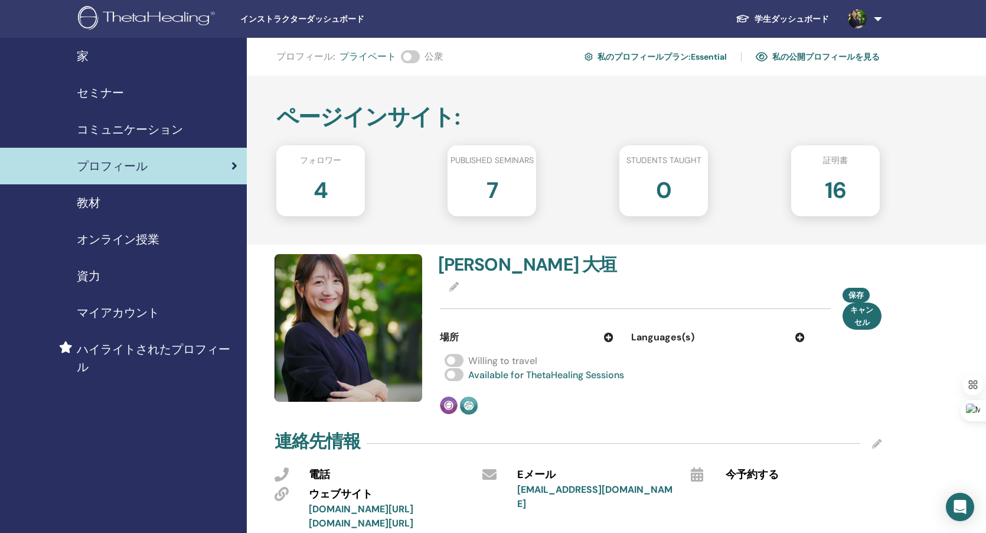
click at [801, 335] on icon at bounding box center [799, 336] width 9 height 9
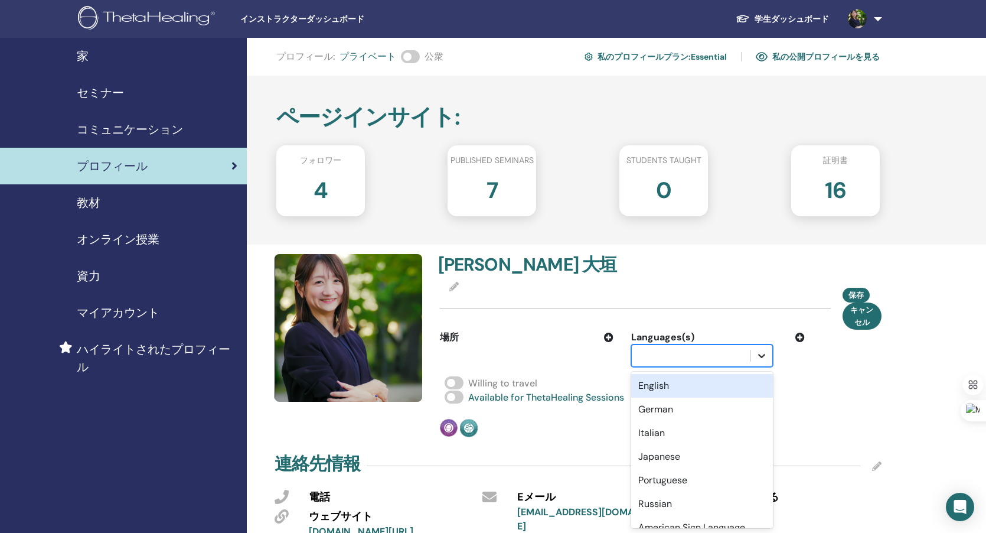
click at [760, 353] on icon at bounding box center [762, 356] width 12 height 12
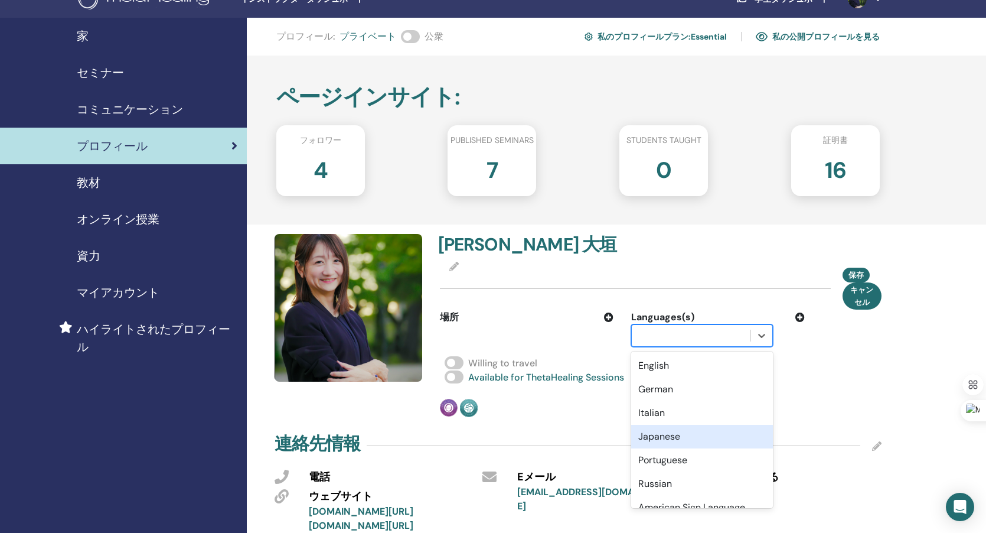
click at [701, 439] on div "Japanese" at bounding box center [702, 436] width 142 height 24
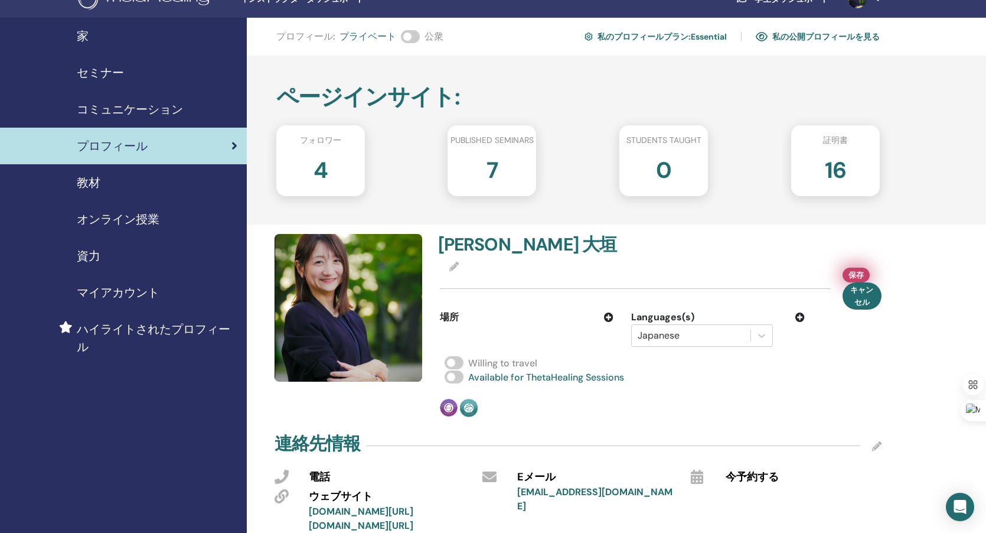
click at [851, 273] on span "保存" at bounding box center [855, 275] width 15 height 12
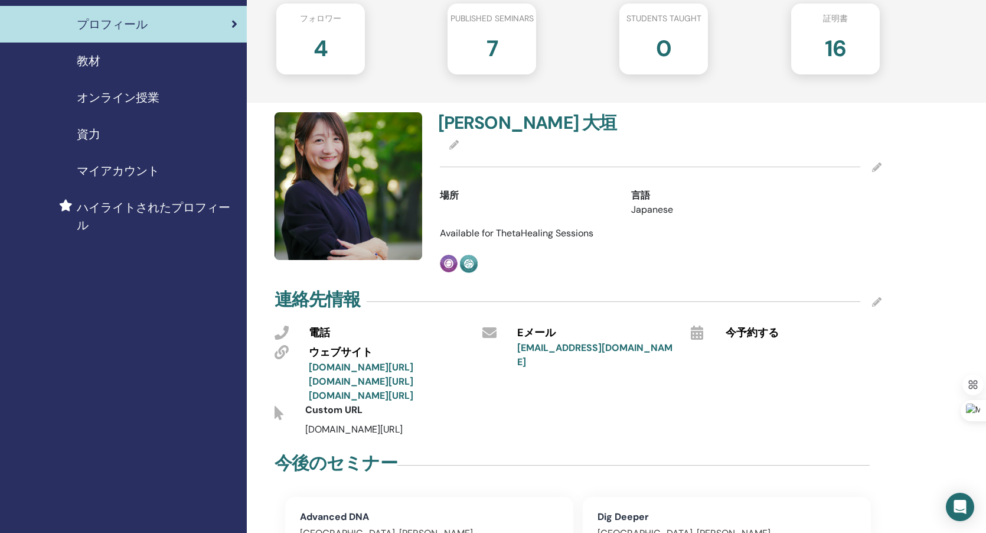
scroll to position [37, 0]
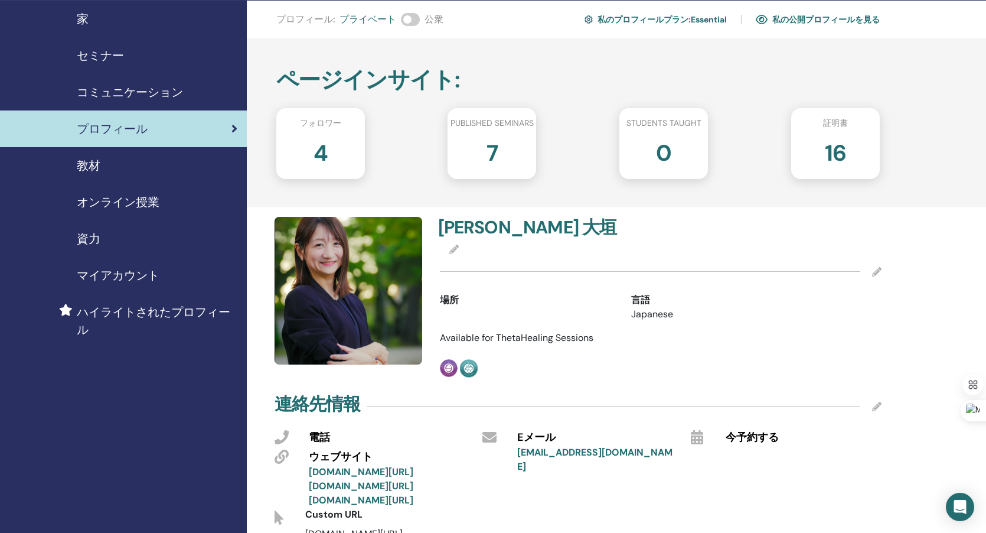
click at [876, 270] on icon at bounding box center [876, 271] width 9 height 9
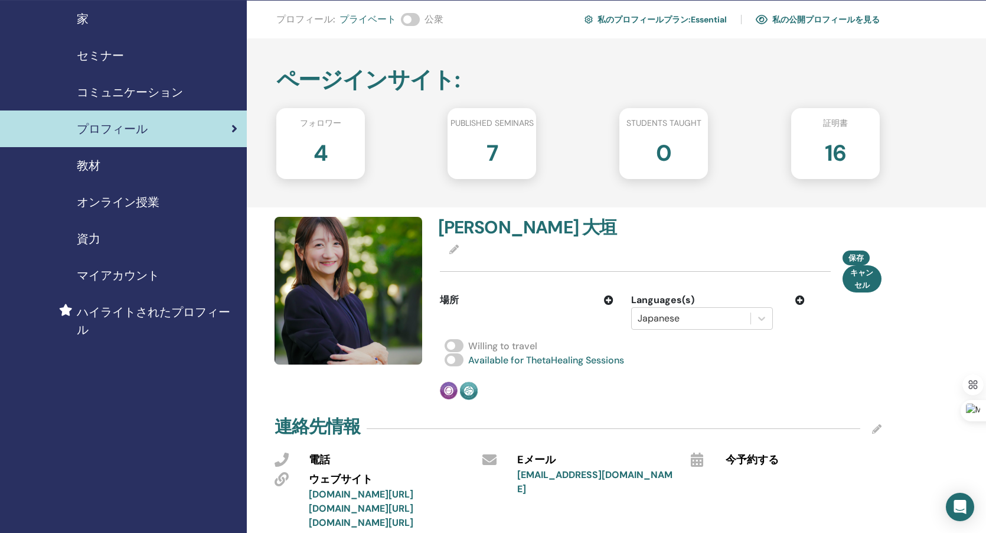
click at [607, 301] on icon at bounding box center [608, 299] width 9 height 9
click at [511, 316] on div at bounding box center [499, 318] width 107 height 17
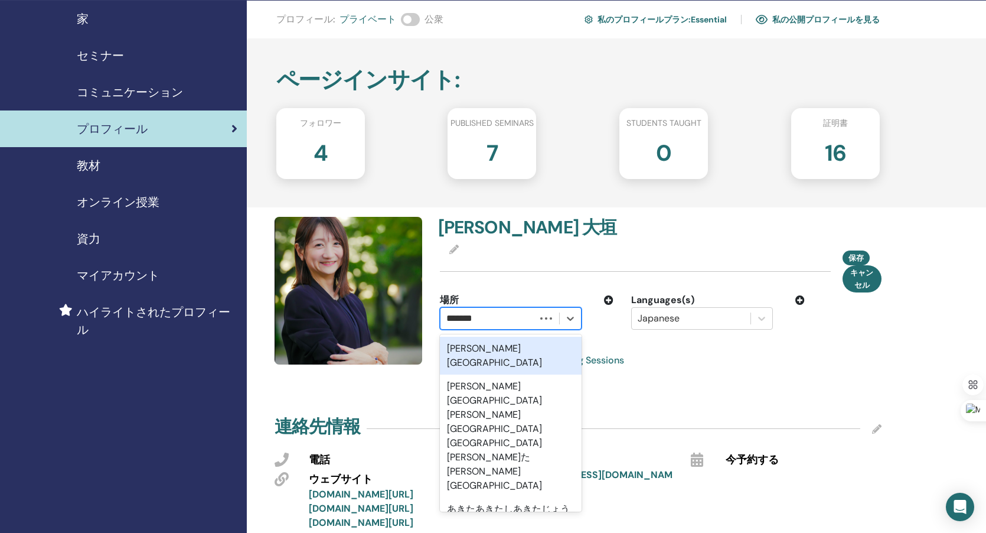
type input "******"
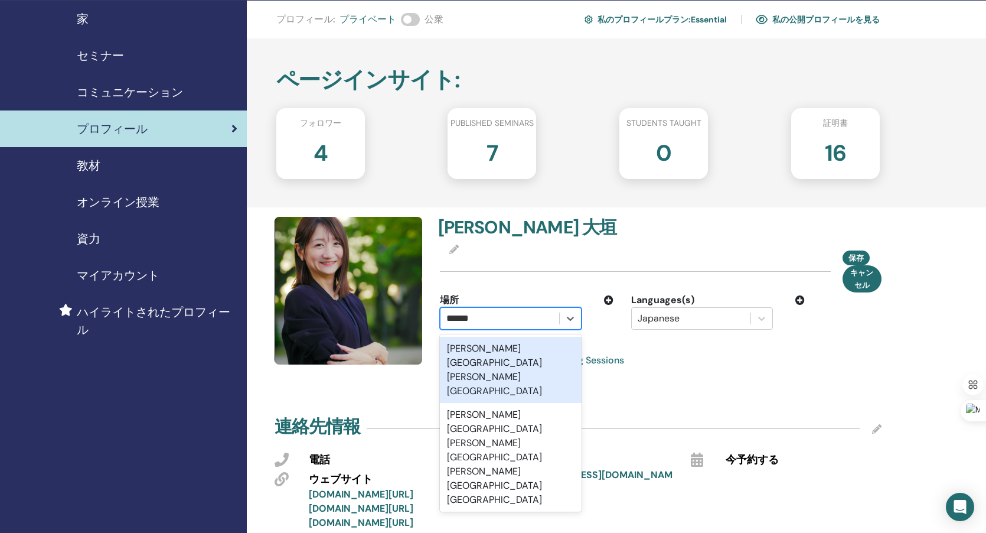
click at [504, 350] on div "[PERSON_NAME][GEOGRAPHIC_DATA][PERSON_NAME][GEOGRAPHIC_DATA]" at bounding box center [511, 370] width 142 height 66
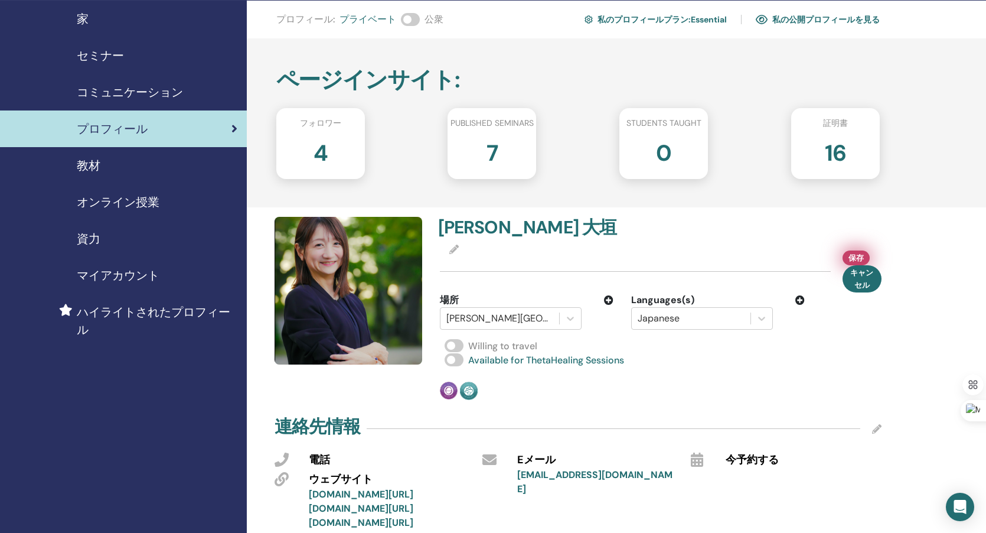
click at [854, 255] on span "保存" at bounding box center [855, 257] width 15 height 12
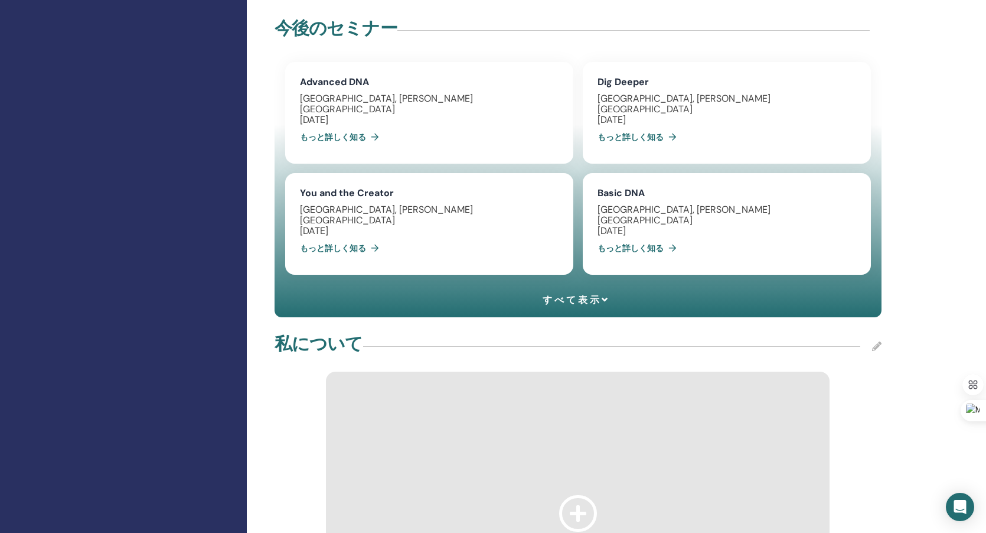
scroll to position [590, 0]
click at [583, 306] on span "すべて表示" at bounding box center [576, 300] width 67 height 11
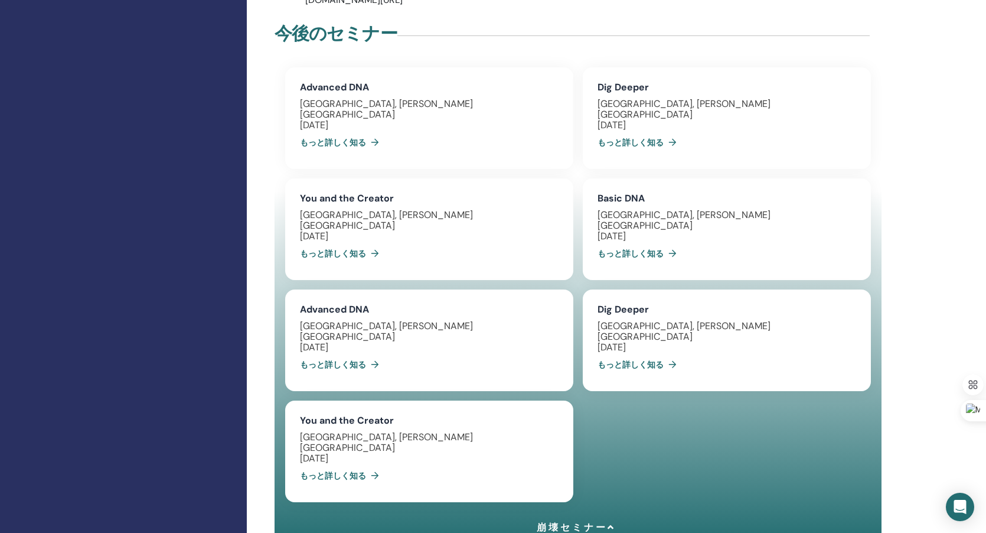
scroll to position [584, 0]
click at [347, 266] on link "もっと詳しく知る" at bounding box center [342, 254] width 84 height 24
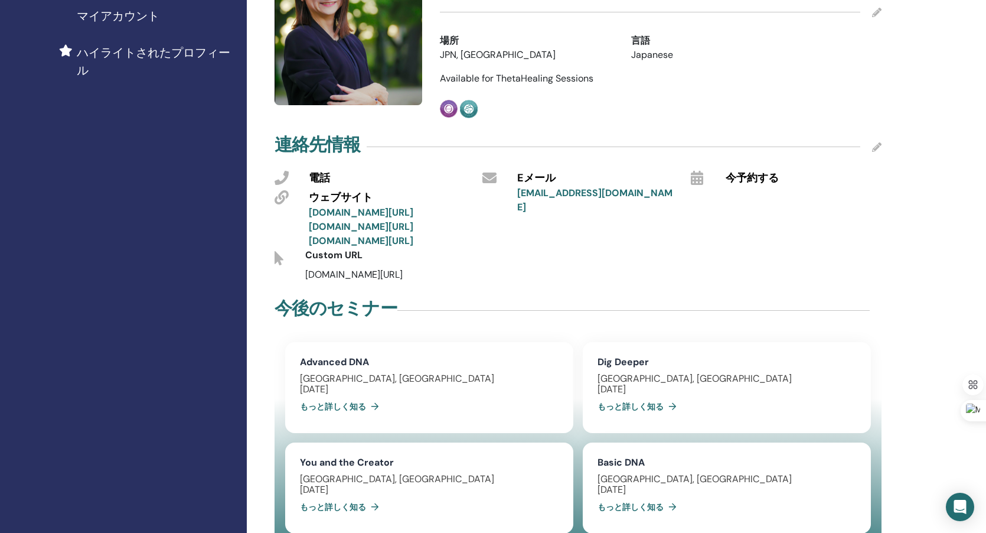
scroll to position [318, 0]
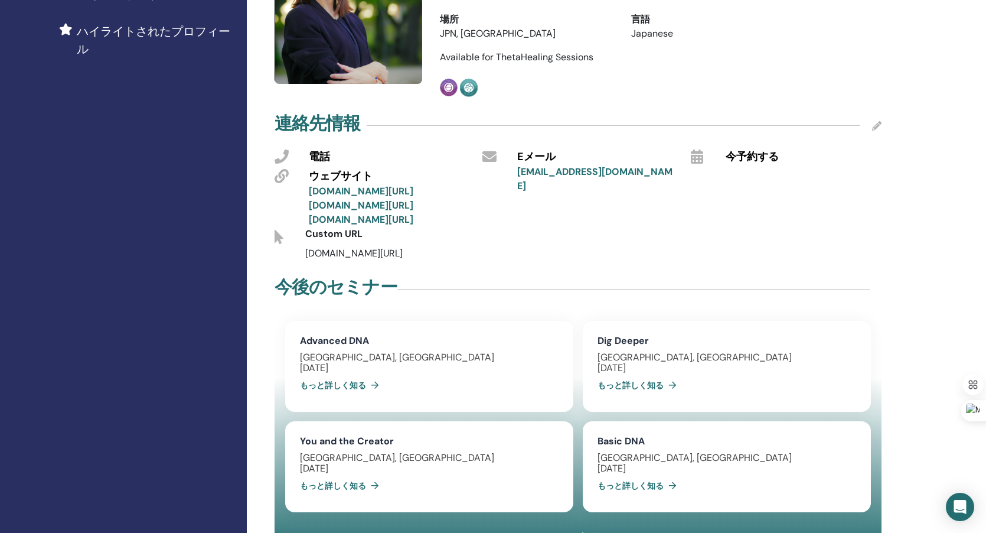
click at [662, 397] on link "もっと詳しく知る" at bounding box center [639, 385] width 84 height 24
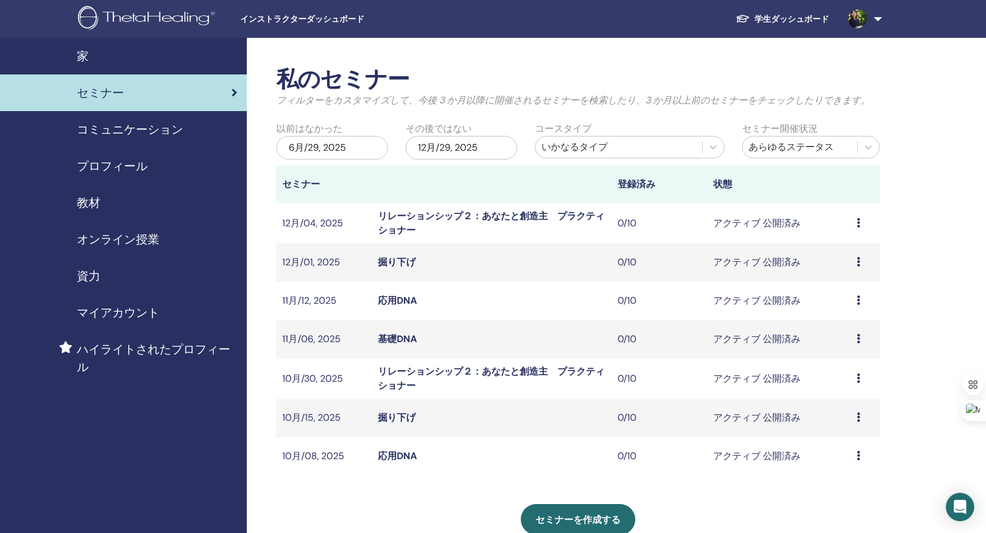
click at [858, 223] on icon at bounding box center [859, 222] width 4 height 9
click at [858, 222] on icon at bounding box center [859, 222] width 4 height 9
click at [133, 162] on span "プロフィール" at bounding box center [112, 166] width 71 height 18
